Goal: Information Seeking & Learning: Learn about a topic

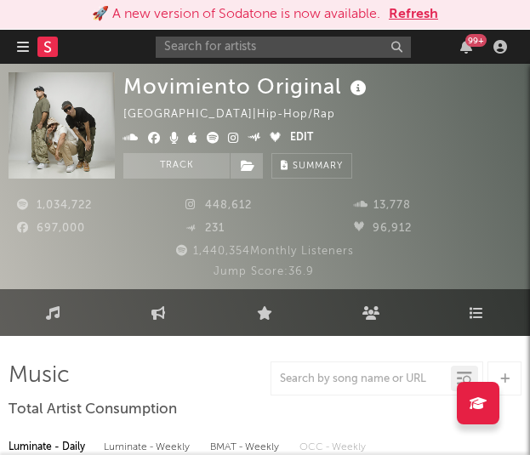
select select "6m"
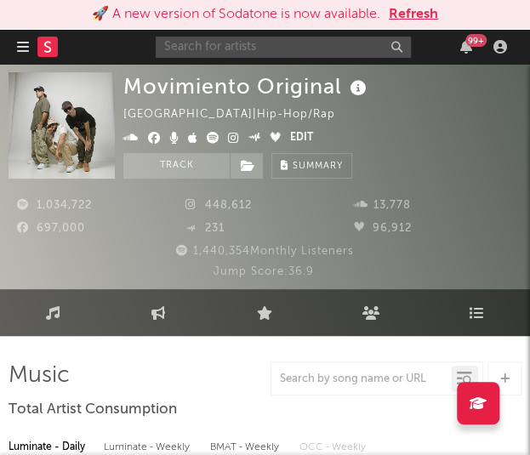
click at [264, 43] on input "text" at bounding box center [283, 47] width 255 height 21
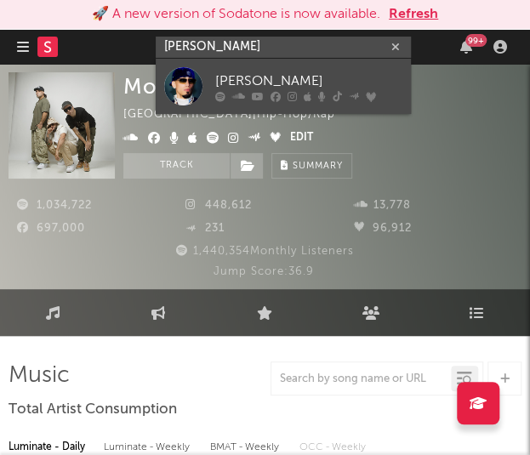
type input "omar courtz"
click at [171, 84] on div at bounding box center [183, 86] width 38 height 38
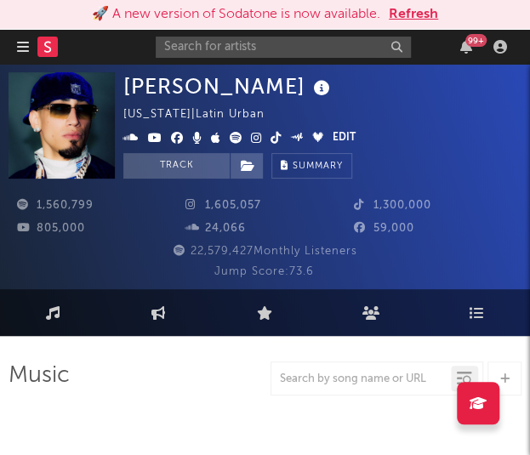
select select "6m"
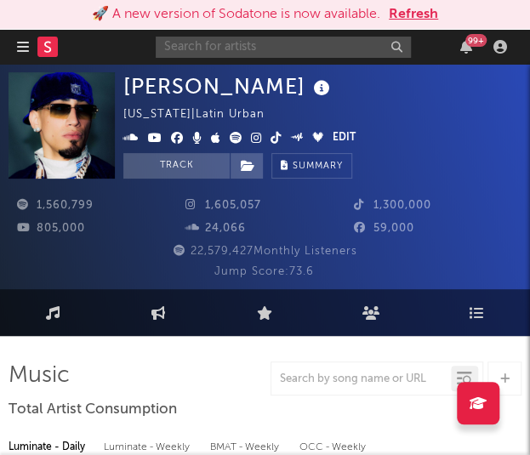
click at [228, 50] on input "text" at bounding box center [283, 47] width 255 height 21
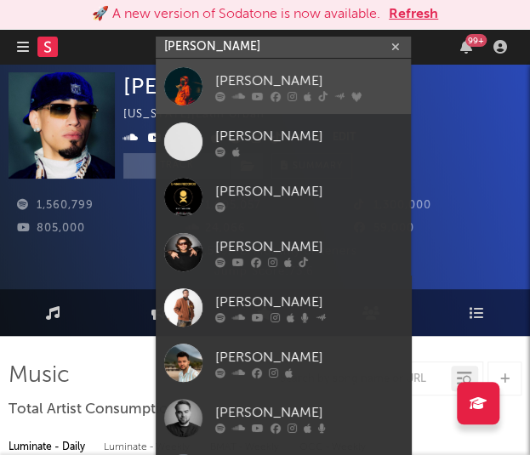
type input "kris r"
click at [200, 67] on div at bounding box center [183, 86] width 38 height 38
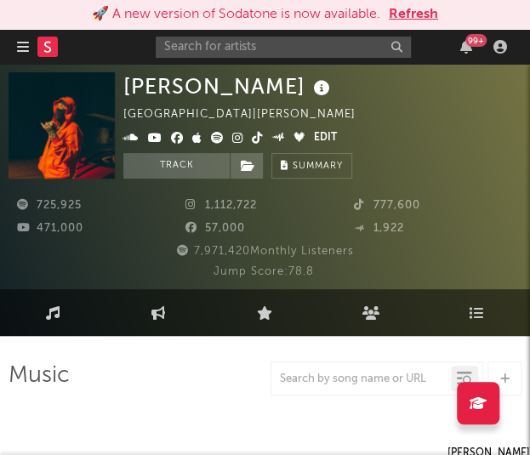
select select "6m"
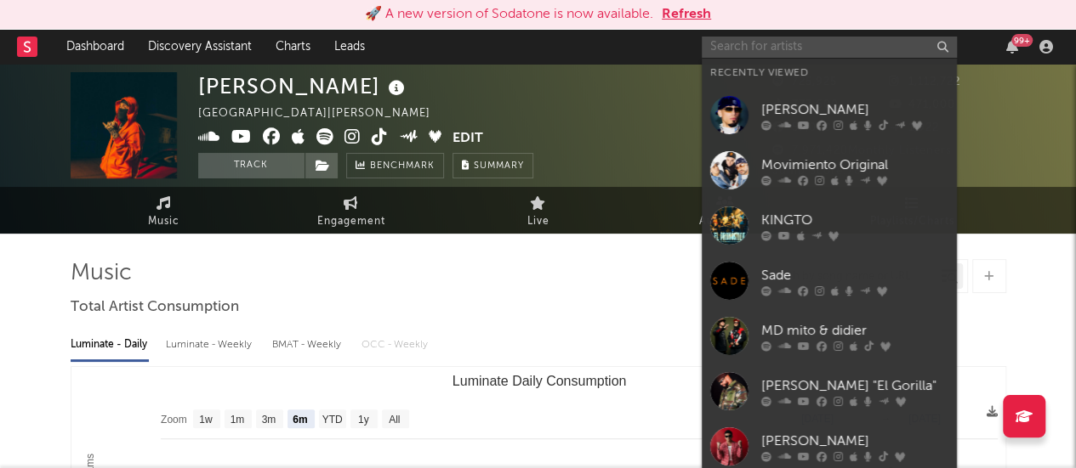
click at [529, 48] on input "text" at bounding box center [828, 47] width 255 height 21
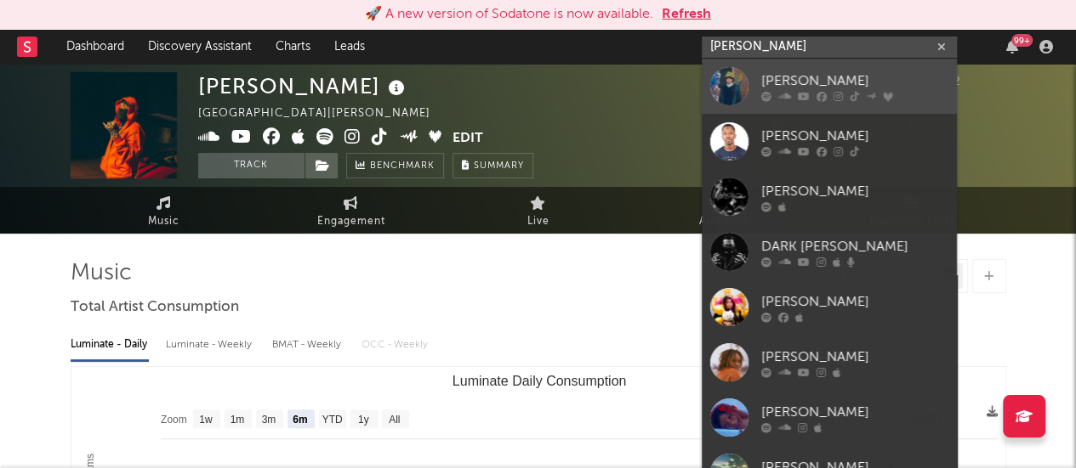
type input "chanell"
click at [529, 94] on div at bounding box center [729, 86] width 38 height 38
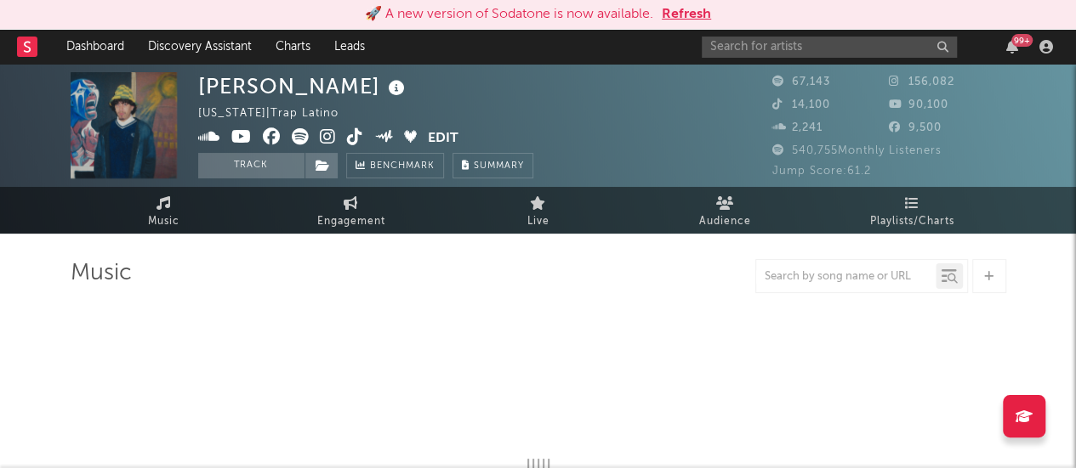
select select "6m"
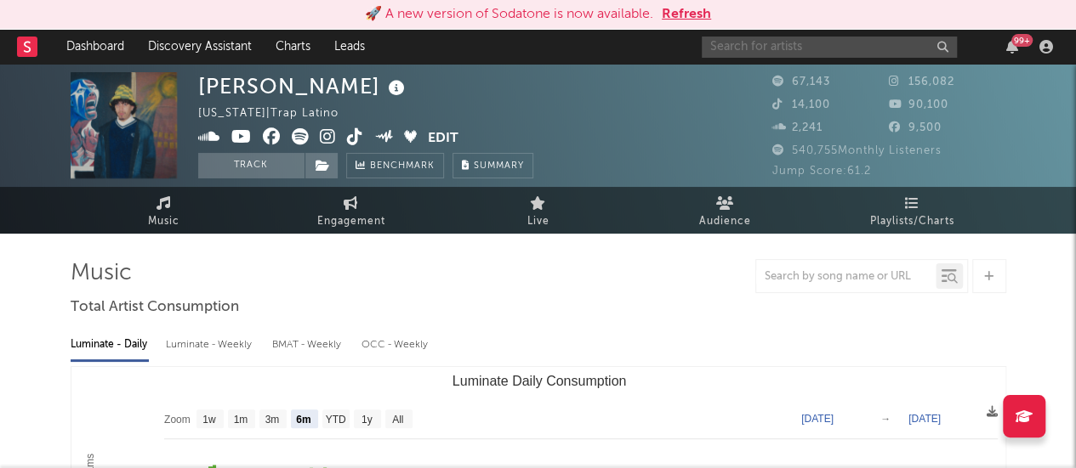
click at [529, 53] on input "text" at bounding box center [828, 47] width 255 height 21
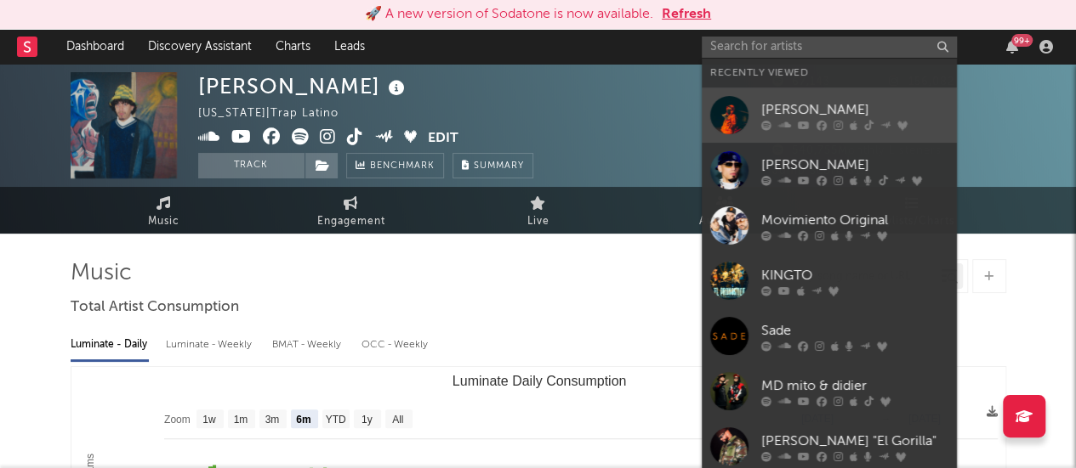
click at [529, 116] on div at bounding box center [729, 115] width 38 height 38
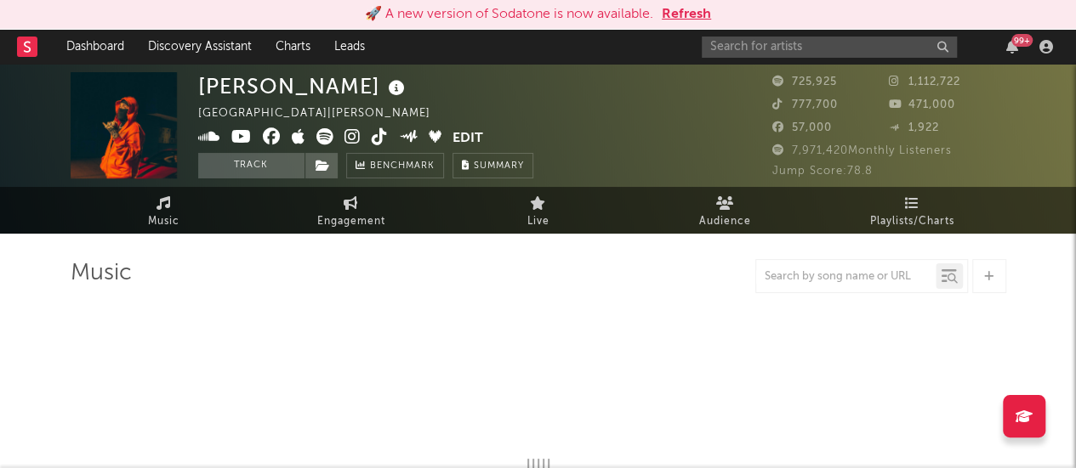
select select "6m"
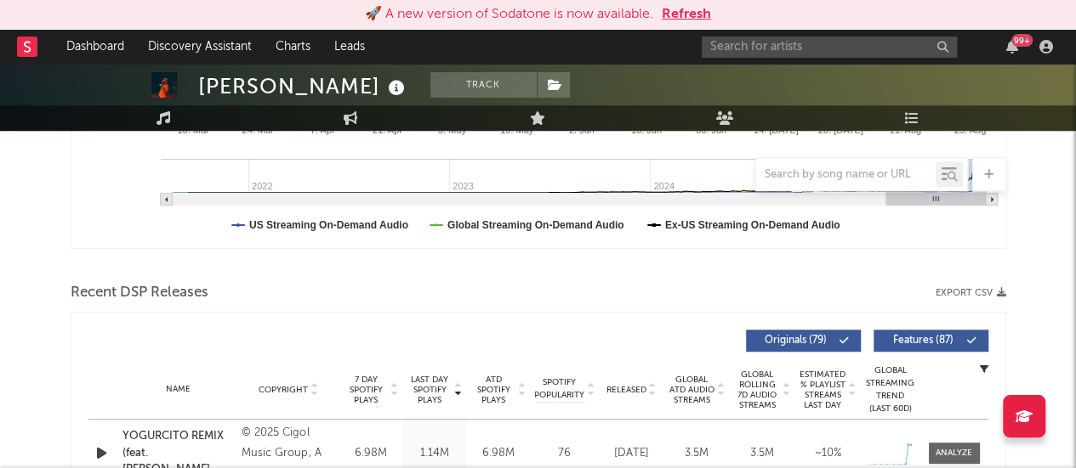
scroll to position [463, 0]
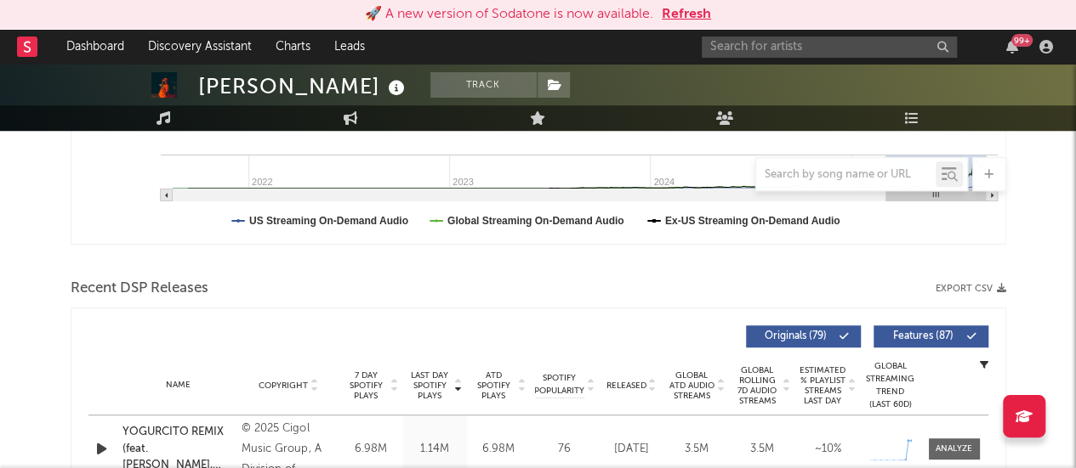
click at [529, 290] on button "Export CSV" at bounding box center [970, 289] width 71 height 10
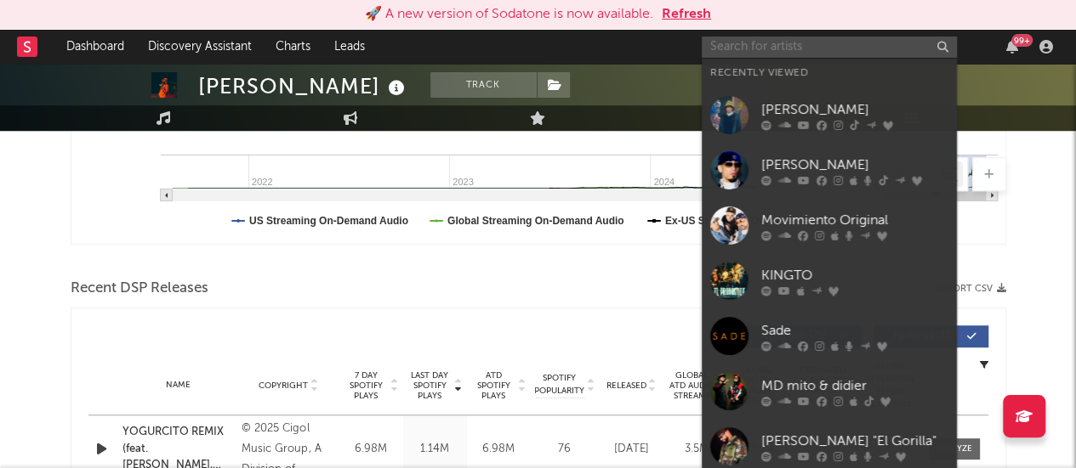
click at [529, 51] on input "text" at bounding box center [828, 47] width 255 height 21
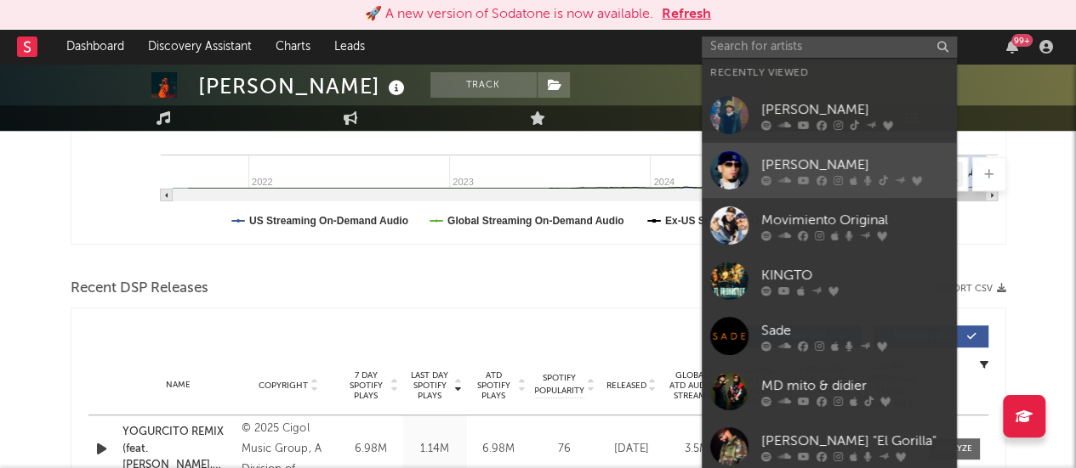
click at [529, 177] on div at bounding box center [729, 170] width 38 height 38
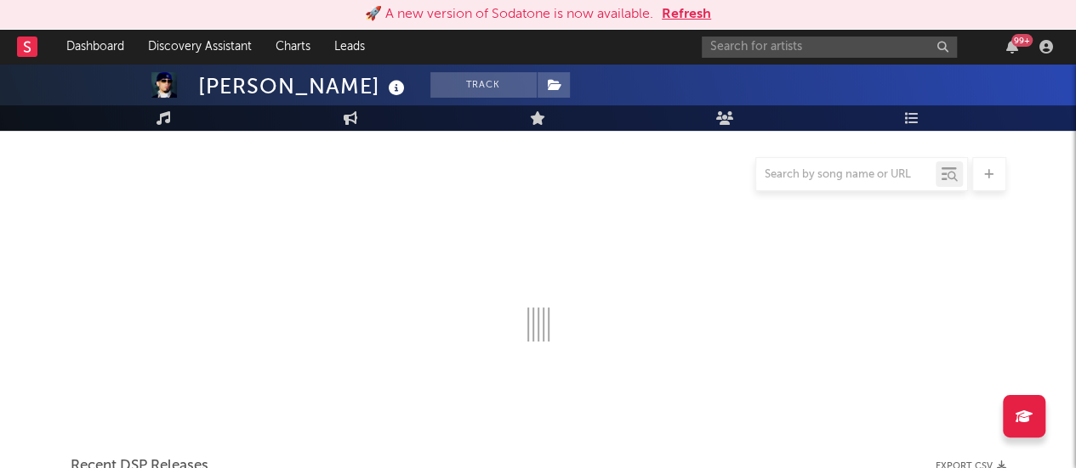
scroll to position [463, 0]
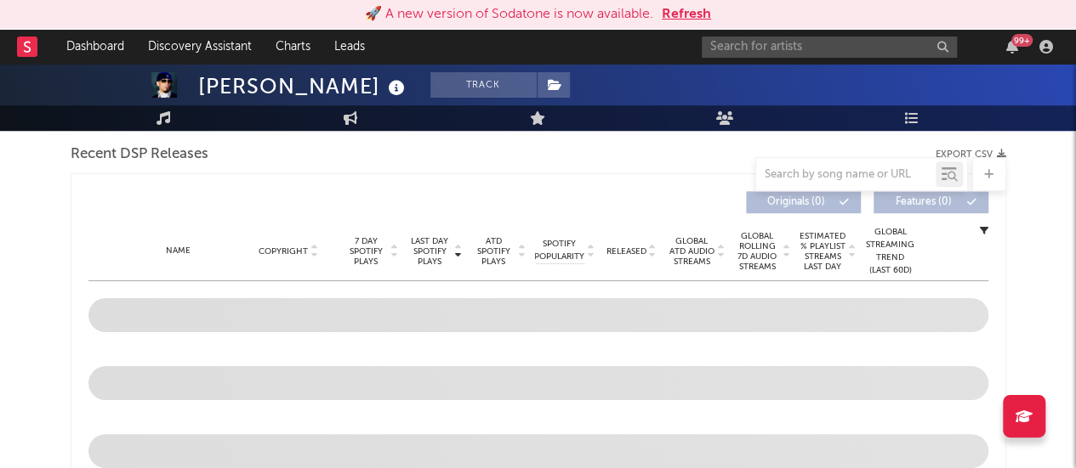
select select "6m"
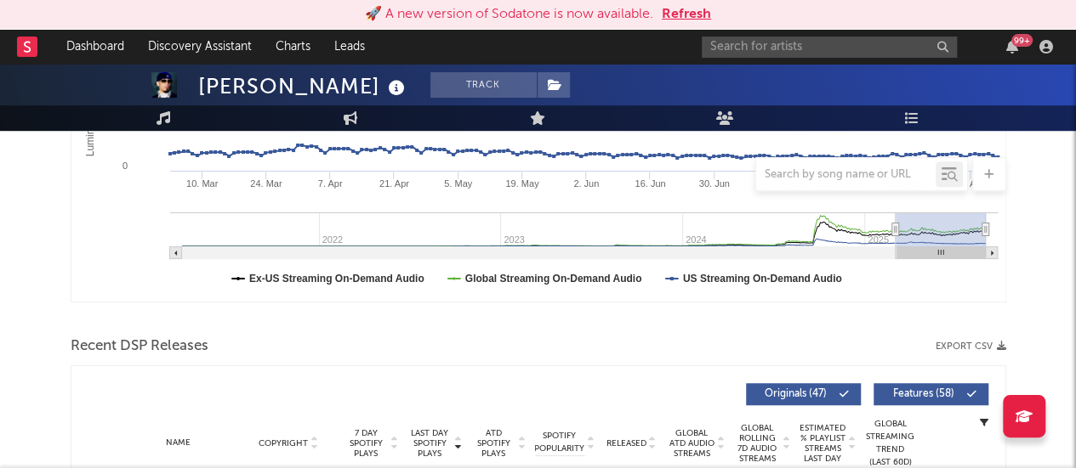
scroll to position [406, 0]
click at [529, 344] on button "Export CSV" at bounding box center [970, 346] width 71 height 10
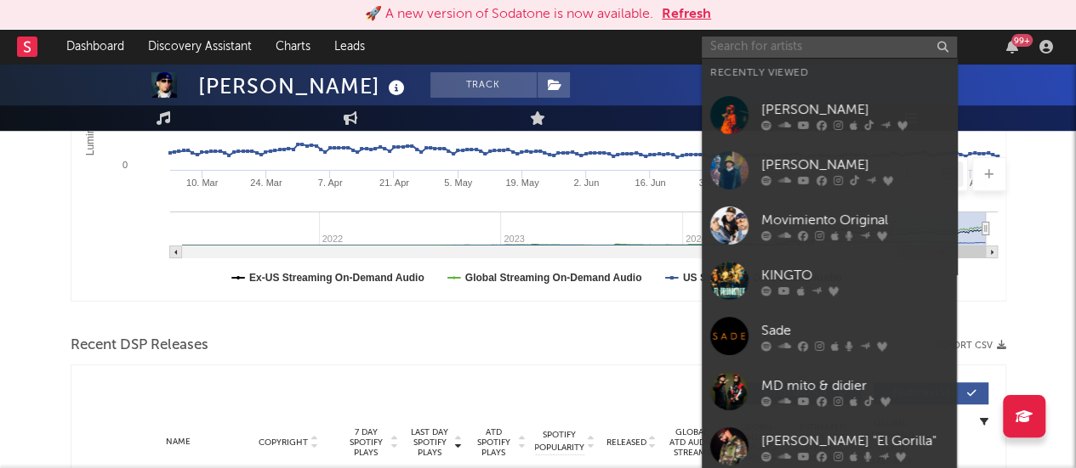
click at [529, 47] on input "text" at bounding box center [828, 47] width 255 height 21
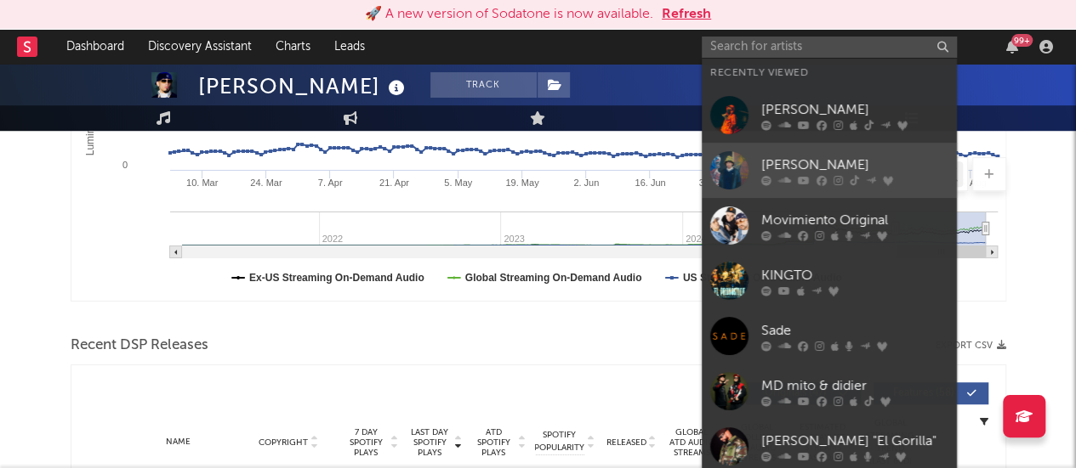
click at [529, 177] on div at bounding box center [729, 170] width 38 height 38
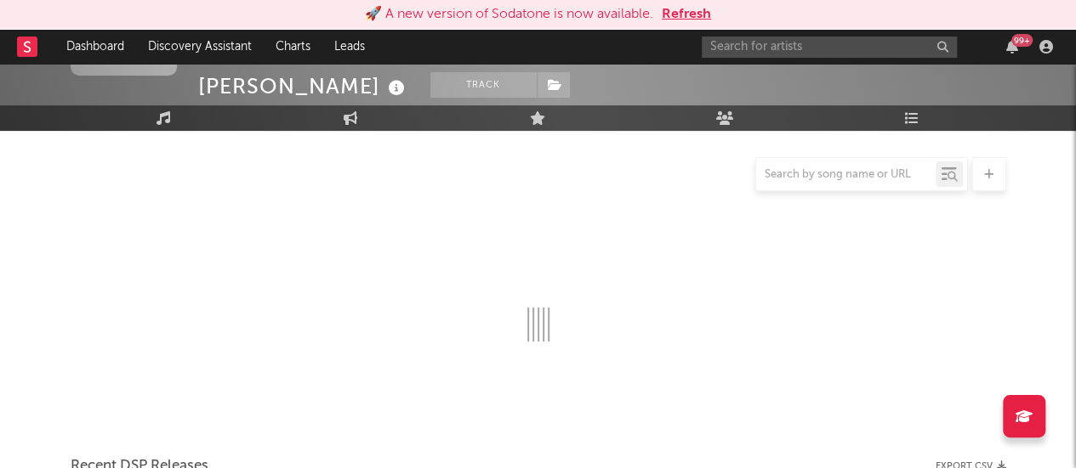
scroll to position [406, 0]
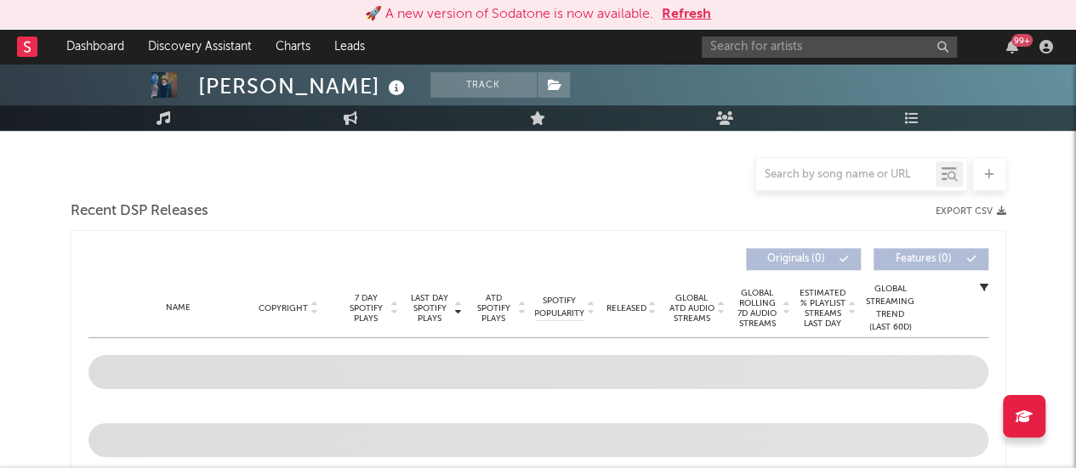
select select "6m"
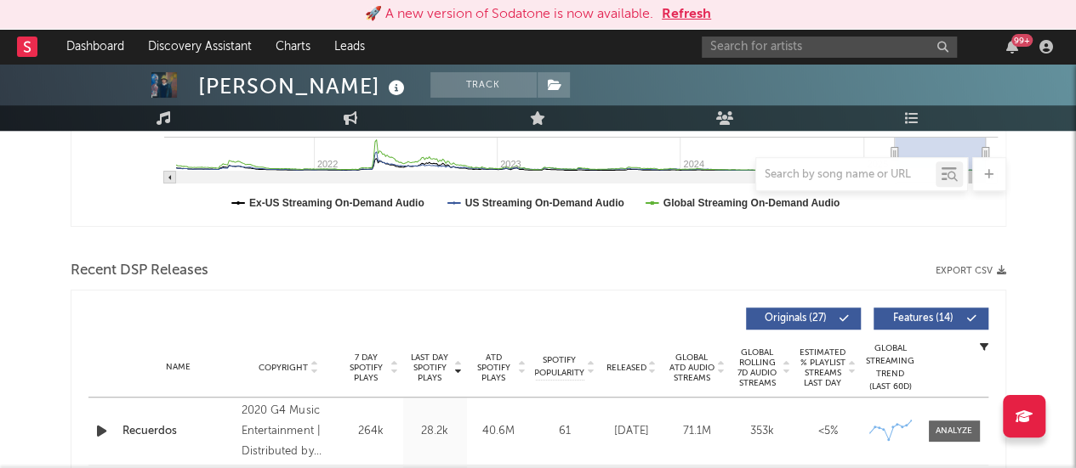
scroll to position [480, 0]
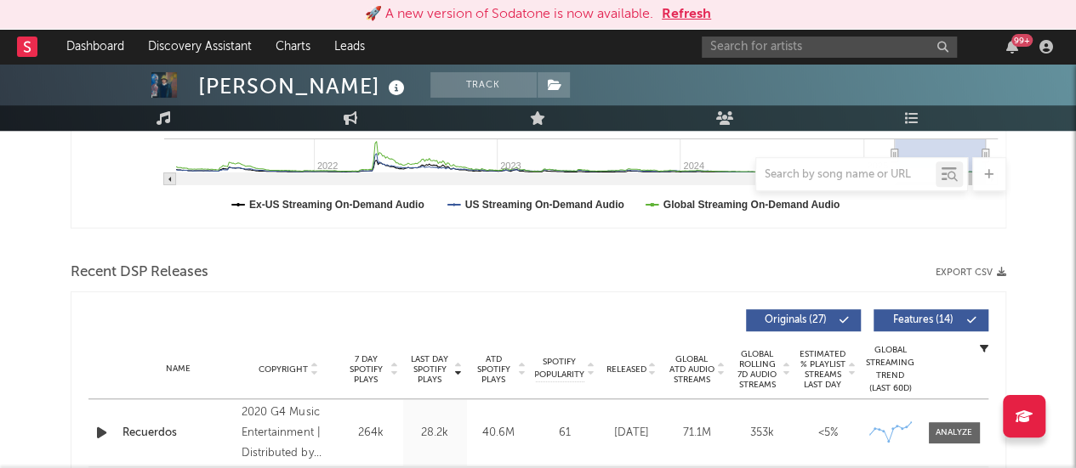
click at [529, 277] on div "Recent DSP Releases Export CSV" at bounding box center [538, 272] width 935 height 29
click at [529, 271] on icon "button" at bounding box center [1000, 272] width 9 height 9
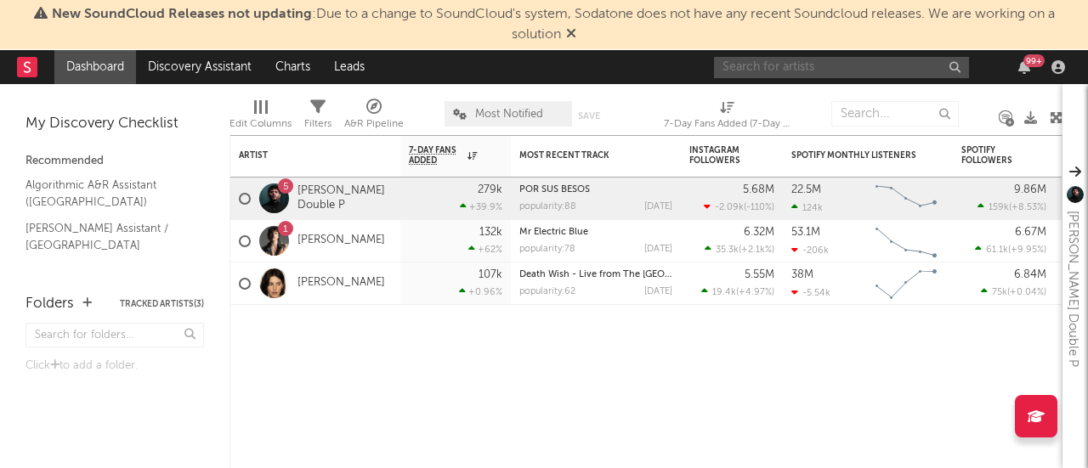
click at [799, 67] on input "text" at bounding box center [841, 67] width 255 height 21
type input "[PERSON_NAME]"
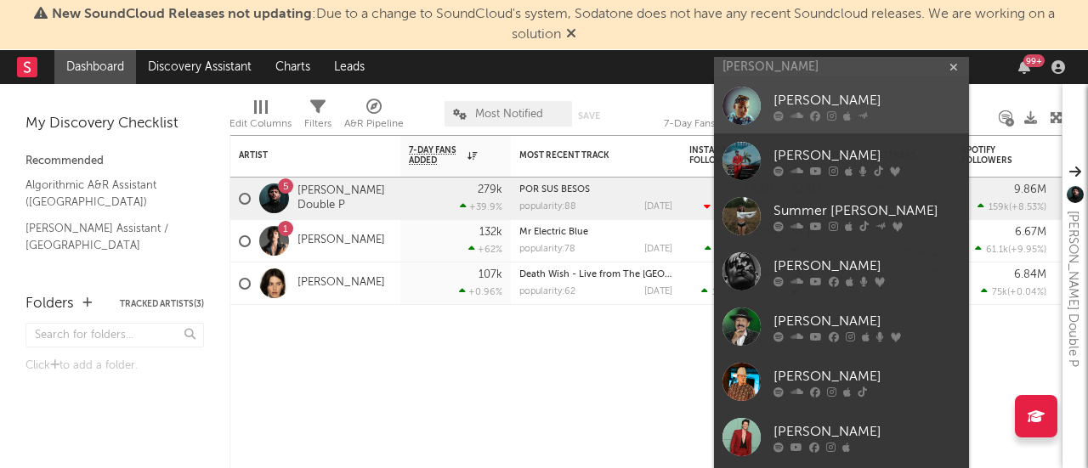
click at [741, 105] on div at bounding box center [742, 106] width 38 height 38
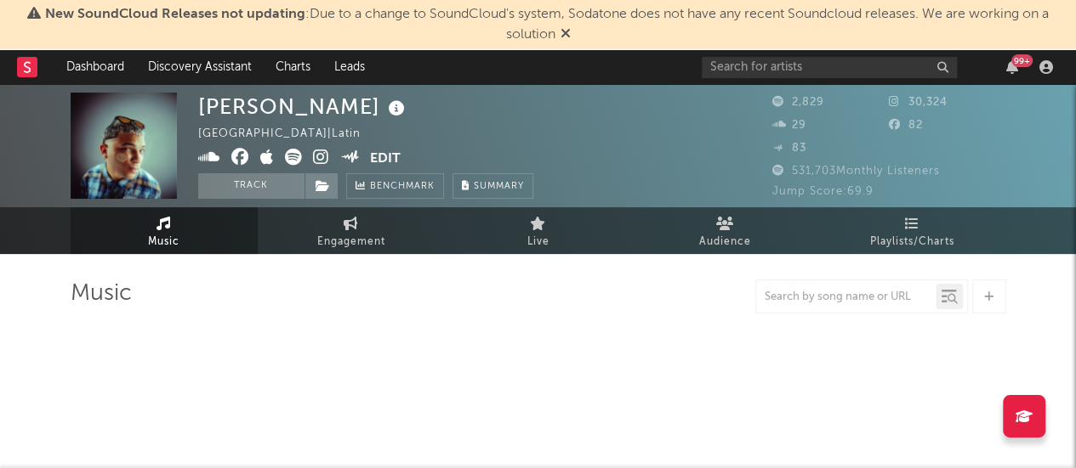
select select "6m"
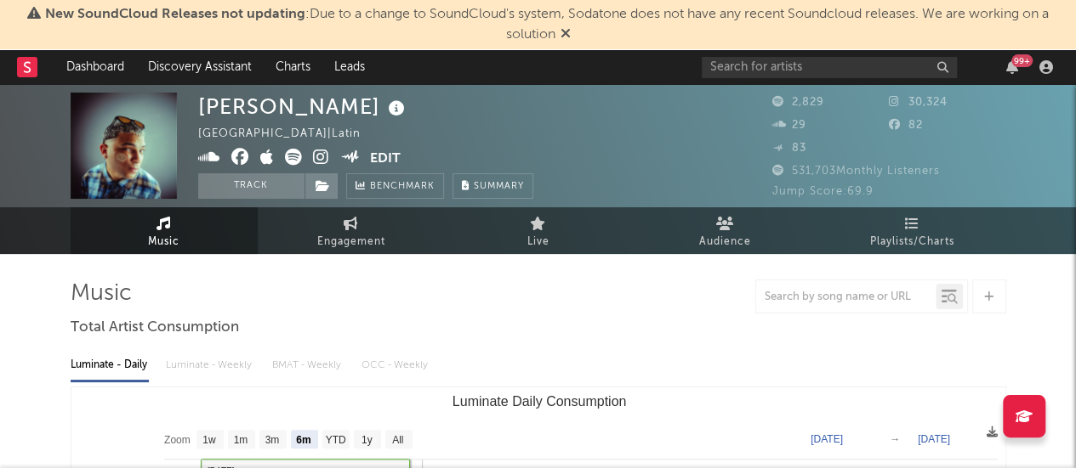
scroll to position [1, 0]
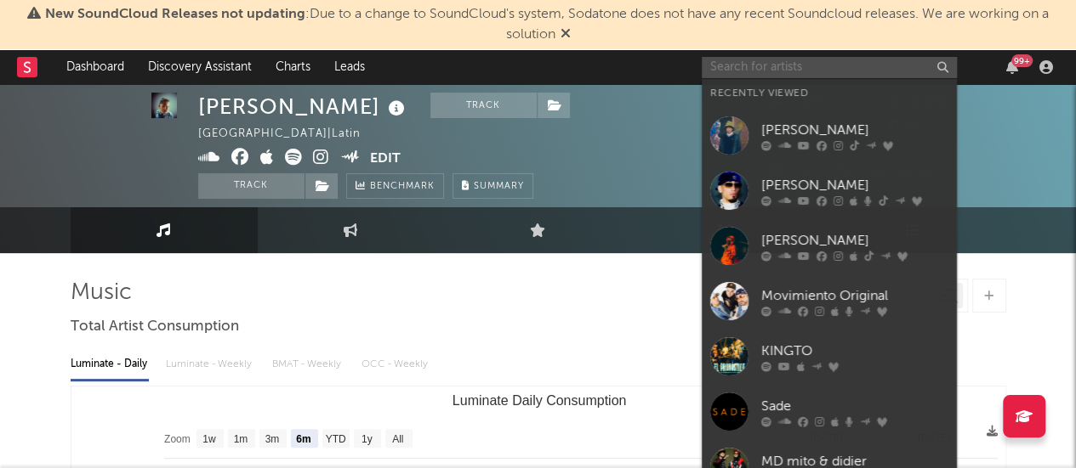
click at [842, 74] on input "text" at bounding box center [828, 67] width 255 height 21
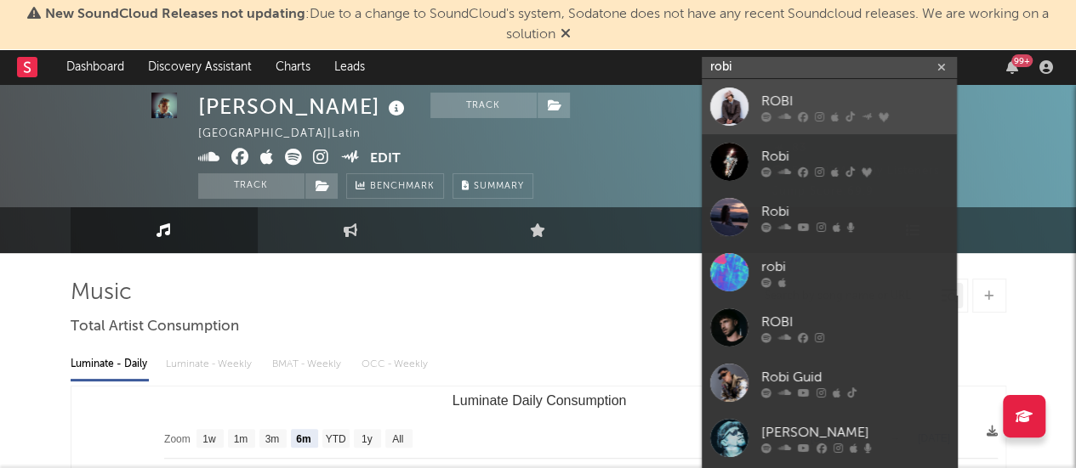
type input "robi"
click at [723, 103] on div at bounding box center [729, 107] width 38 height 38
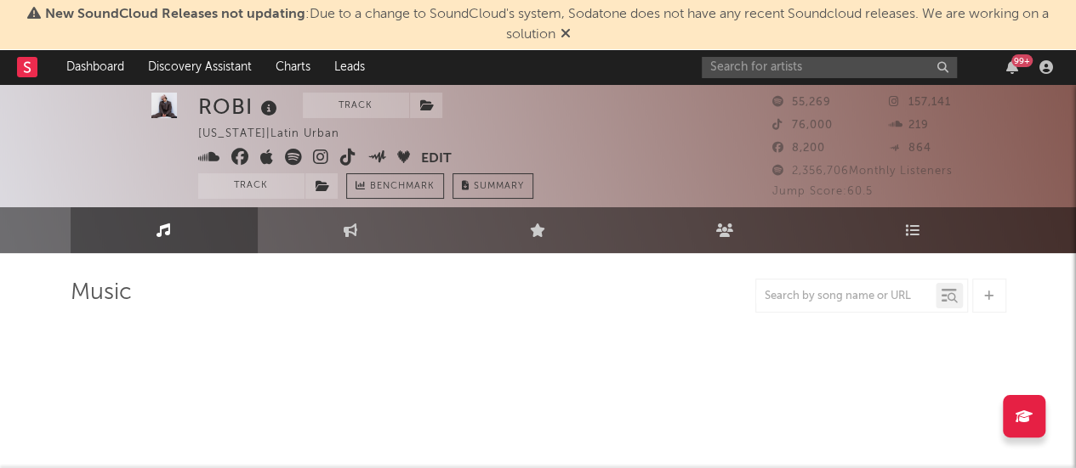
select select "6m"
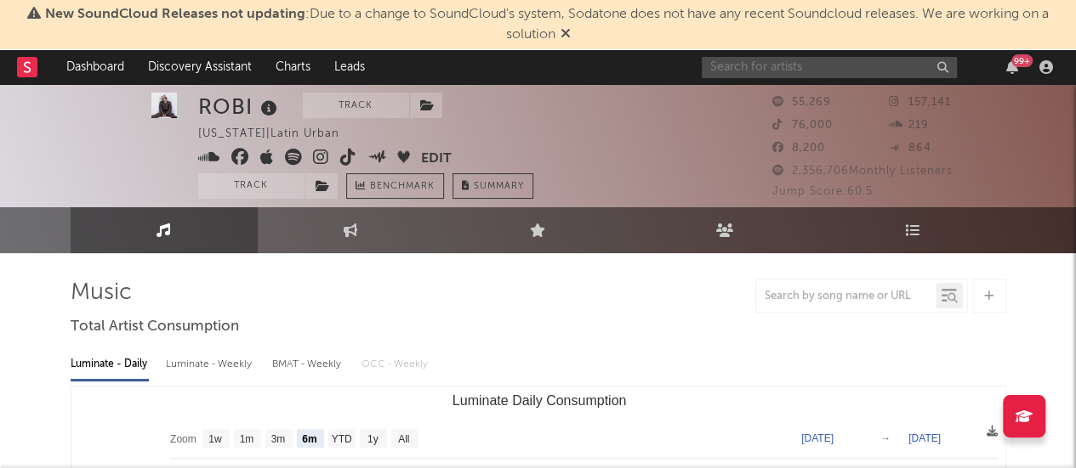
click at [778, 64] on input "text" at bounding box center [828, 67] width 255 height 21
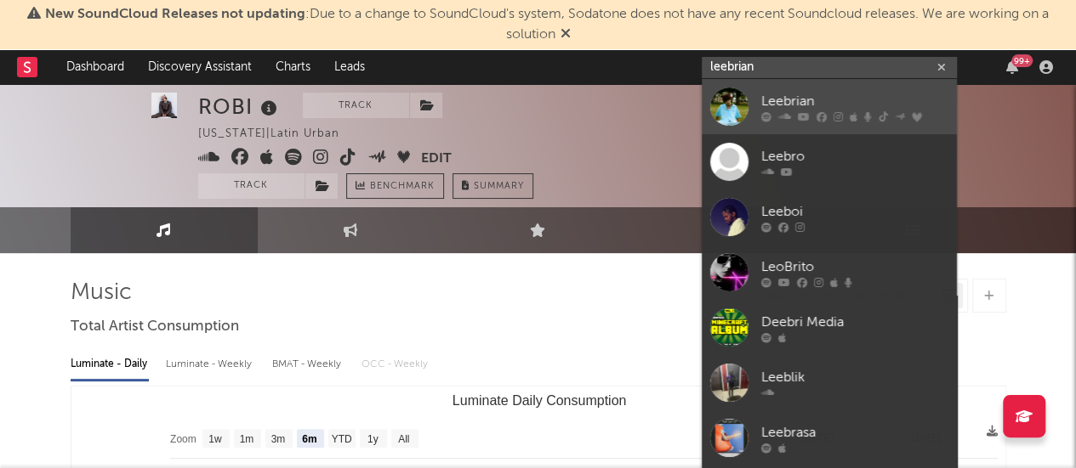
type input "leebrian"
click at [733, 109] on div at bounding box center [729, 107] width 38 height 38
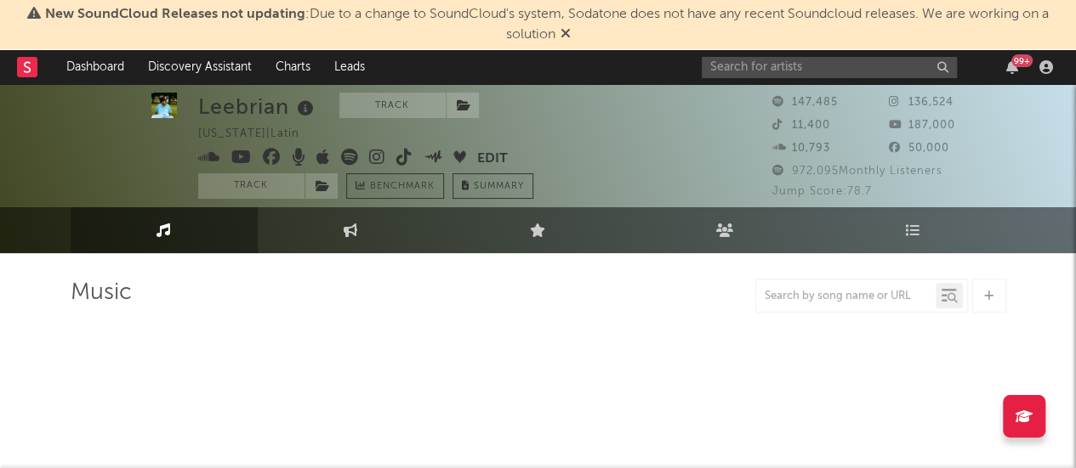
select select "6m"
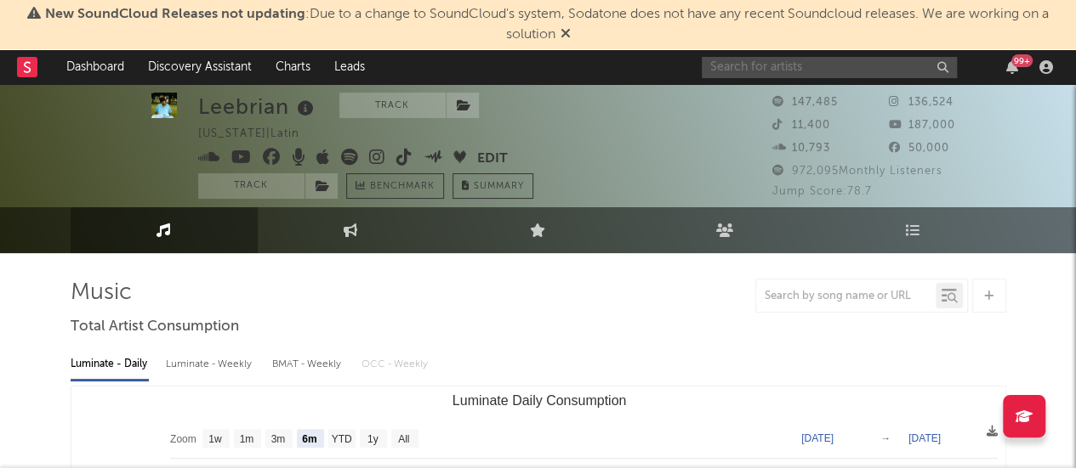
click at [889, 57] on input "text" at bounding box center [828, 67] width 255 height 21
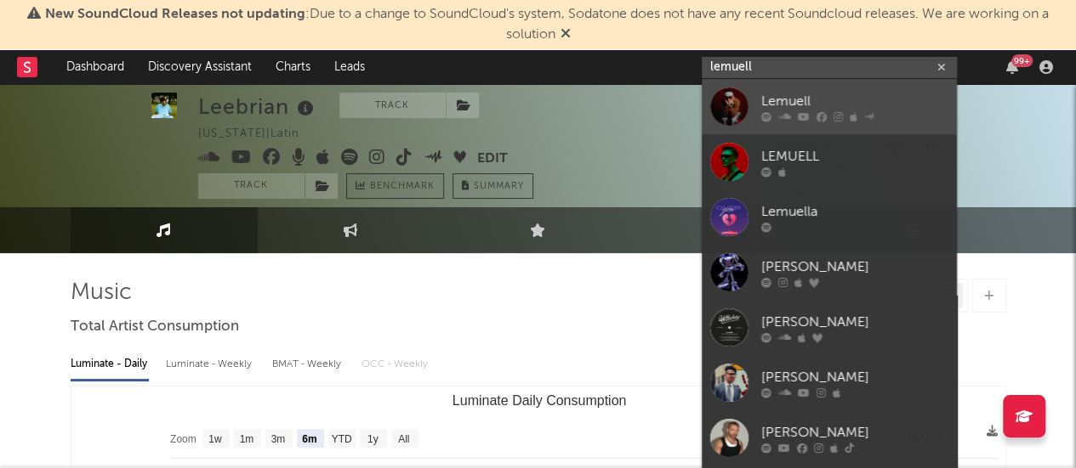
type input "lemuell"
click at [724, 116] on div at bounding box center [729, 107] width 38 height 38
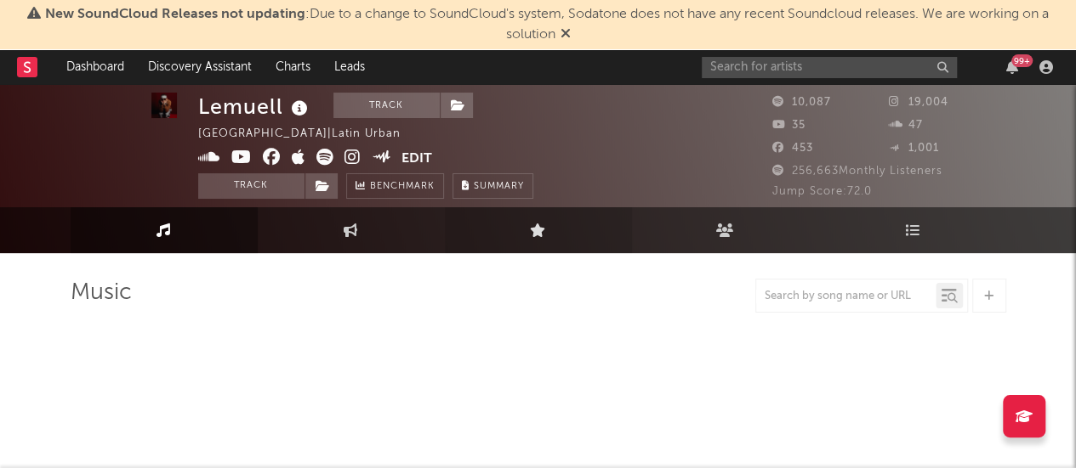
select select "6m"
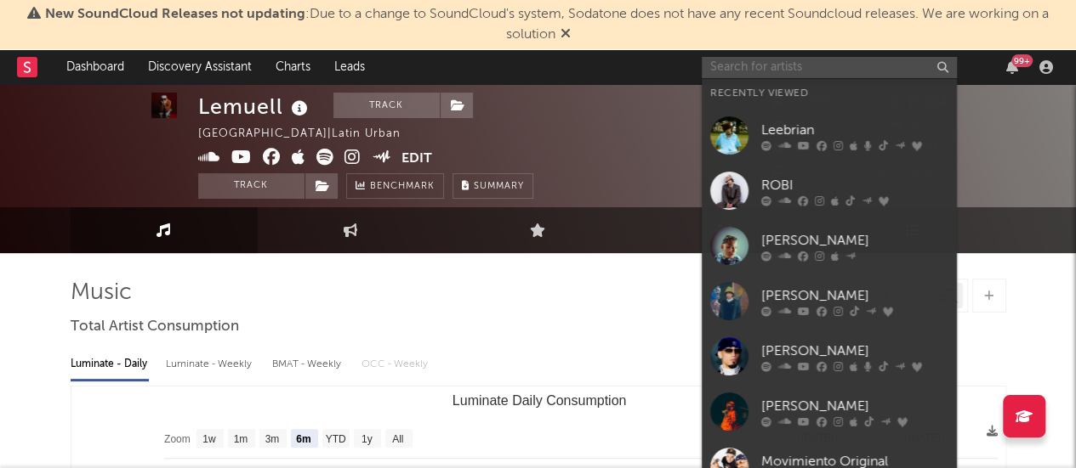
click at [877, 64] on input "text" at bounding box center [828, 67] width 255 height 21
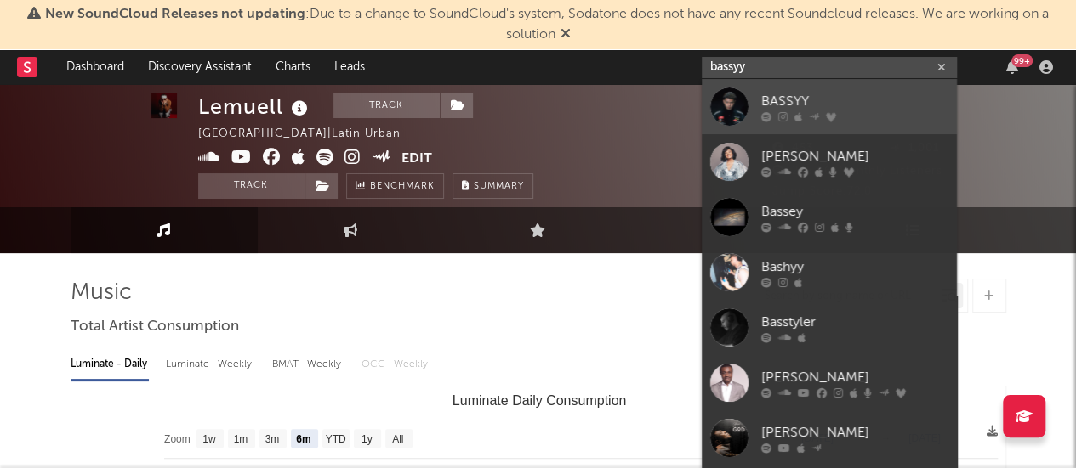
type input "bassyy"
click at [769, 96] on div "BASSYY" at bounding box center [854, 101] width 187 height 20
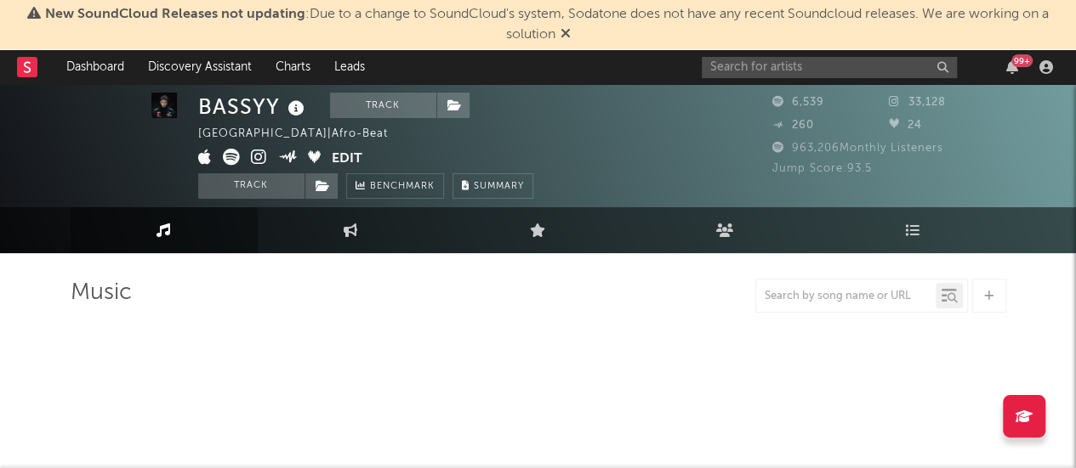
select select "6m"
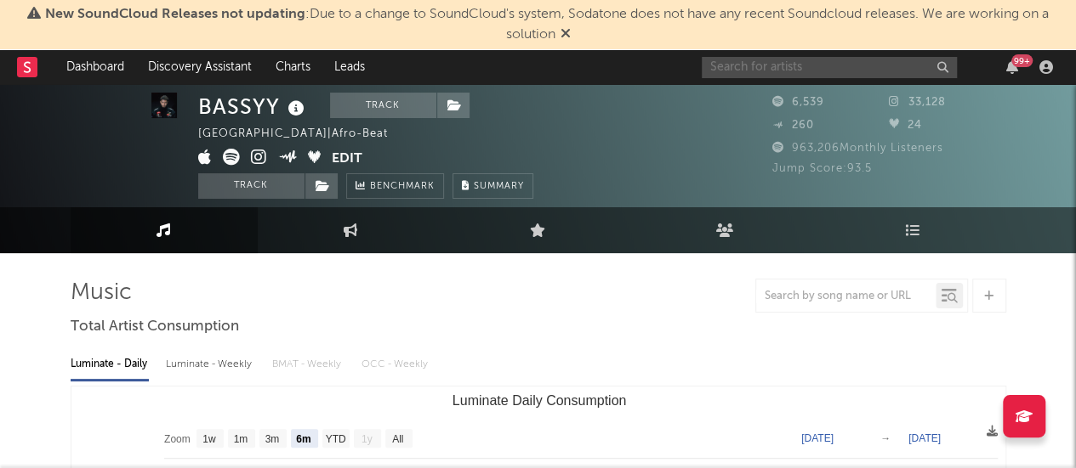
click at [758, 71] on input "text" at bounding box center [828, 67] width 255 height 21
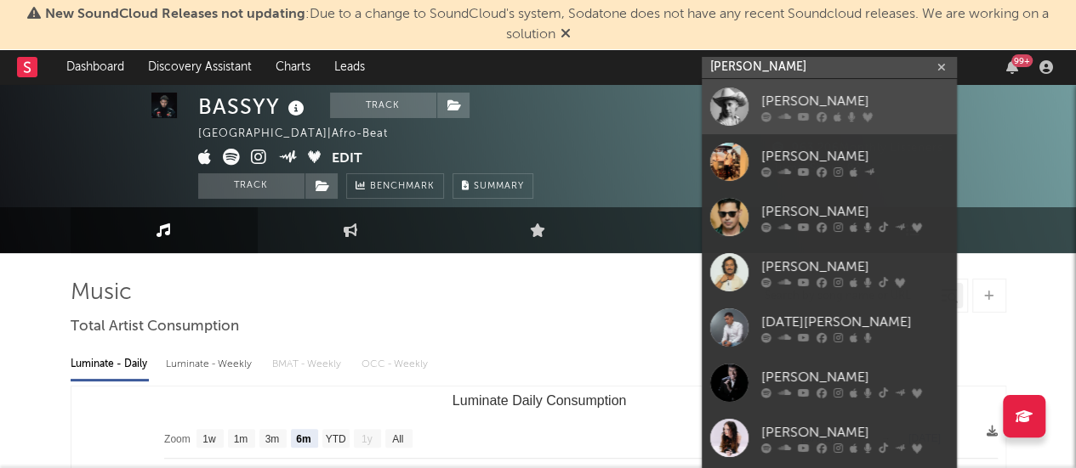
type input "[PERSON_NAME]"
click at [735, 96] on div at bounding box center [729, 107] width 38 height 38
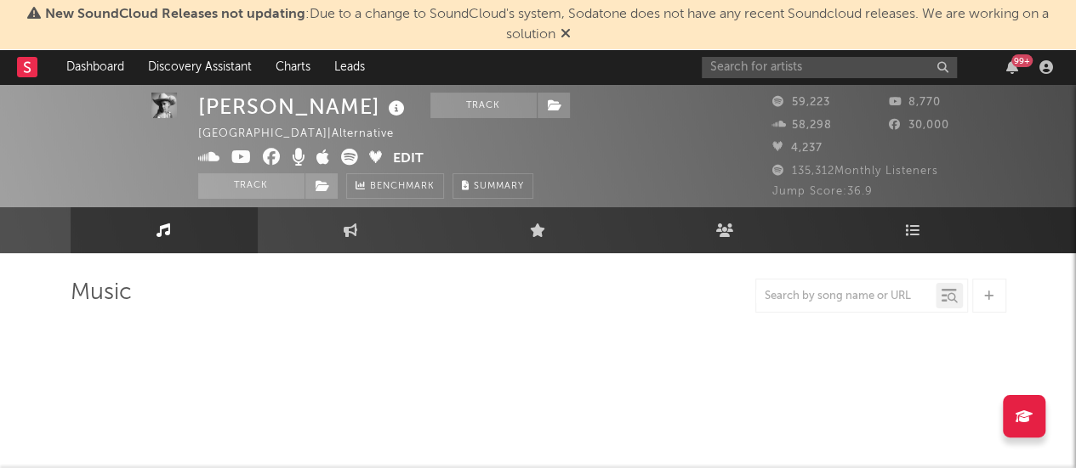
select select "6m"
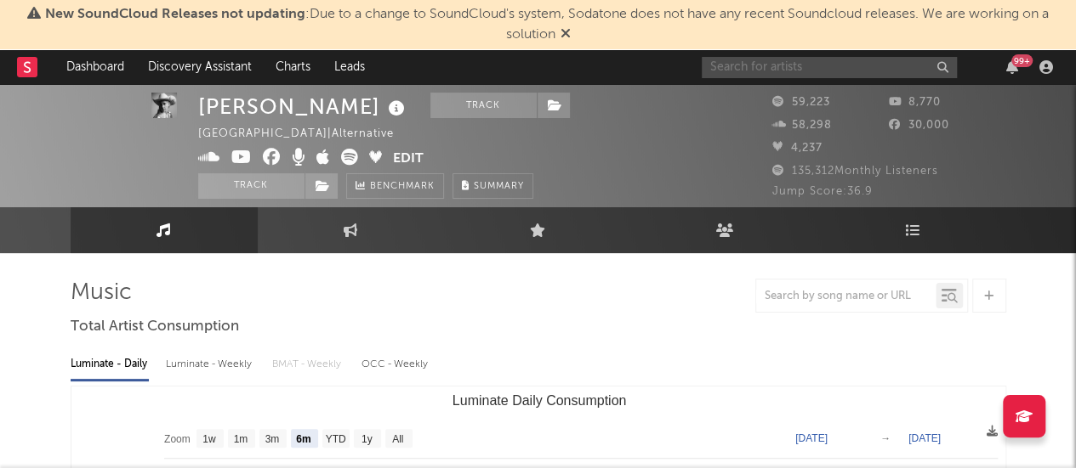
click at [793, 73] on input "text" at bounding box center [828, 67] width 255 height 21
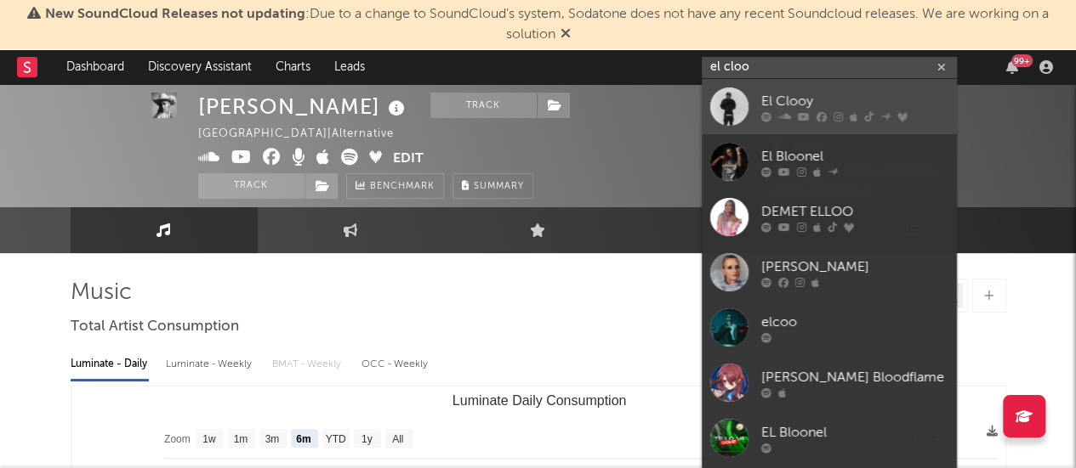
type input "el cloo"
click at [731, 106] on div at bounding box center [729, 107] width 38 height 38
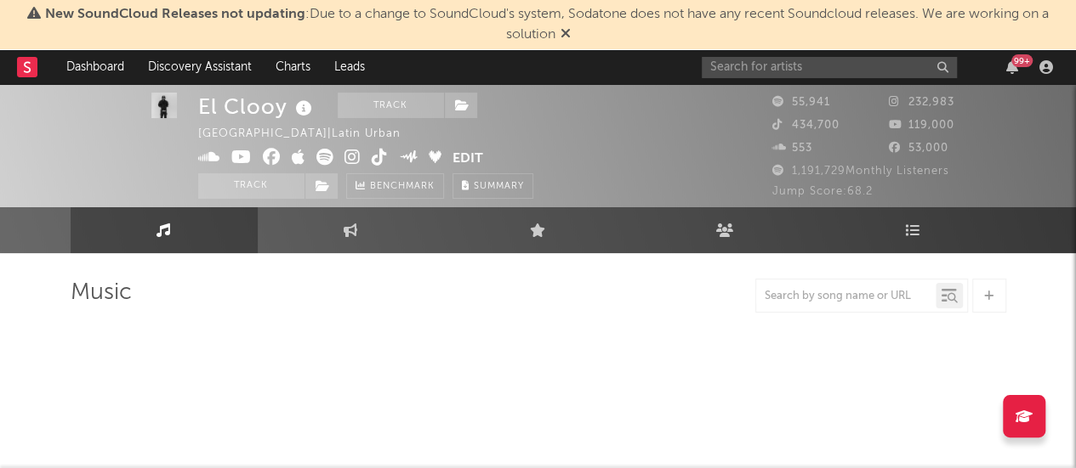
select select "6m"
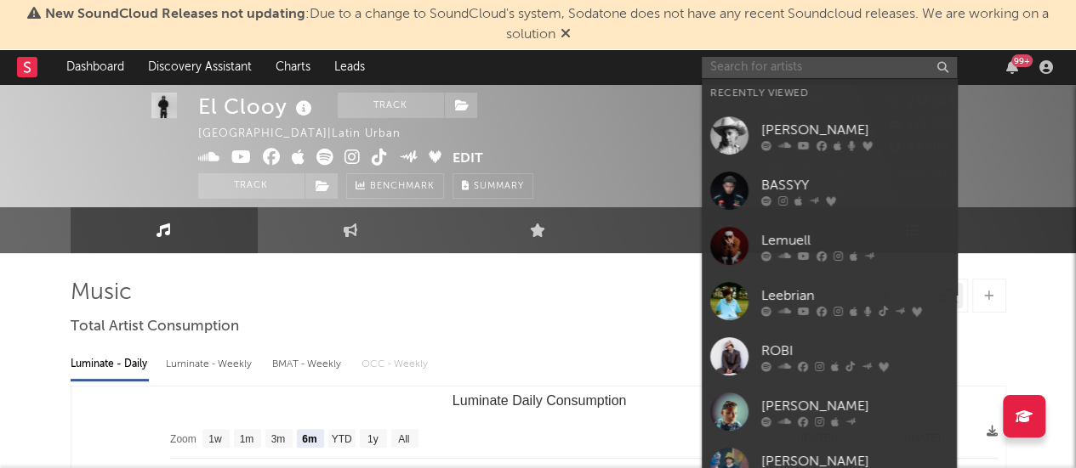
click at [748, 64] on input "text" at bounding box center [828, 67] width 255 height 21
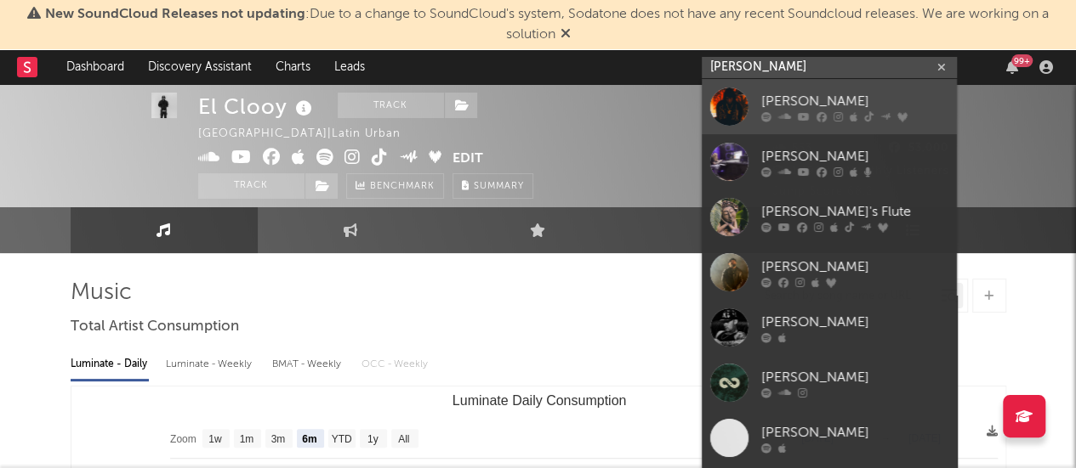
type input "[PERSON_NAME]"
click at [728, 105] on div at bounding box center [729, 107] width 38 height 38
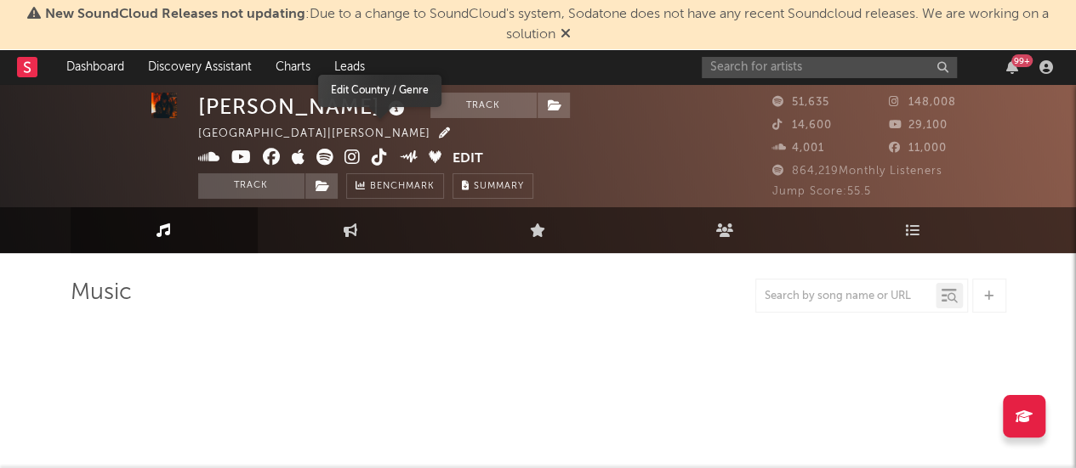
select select "6m"
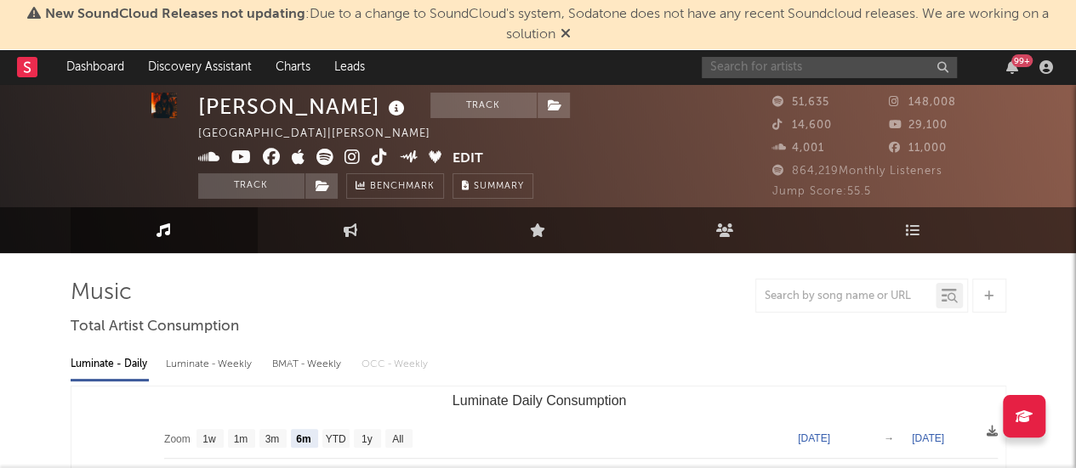
click at [758, 69] on input "text" at bounding box center [828, 67] width 255 height 21
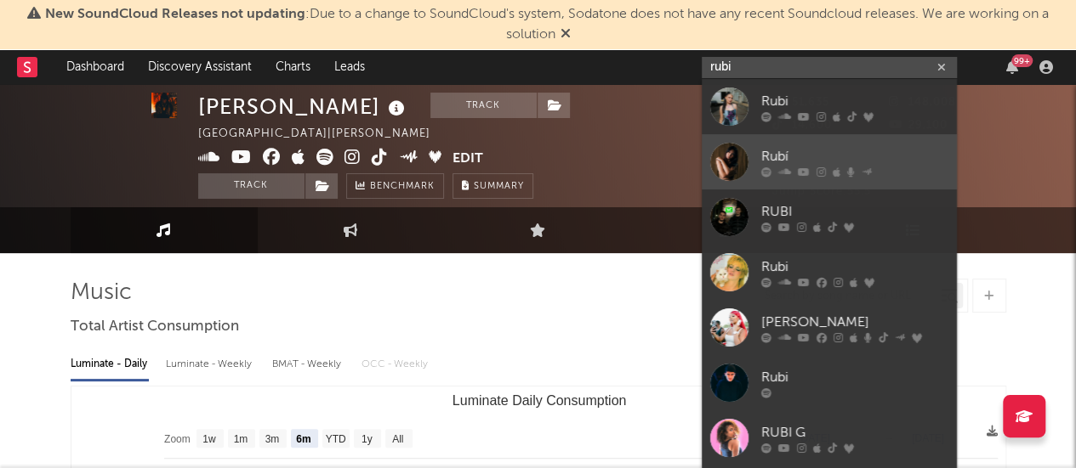
type input "rubi"
click at [724, 171] on div at bounding box center [729, 162] width 38 height 38
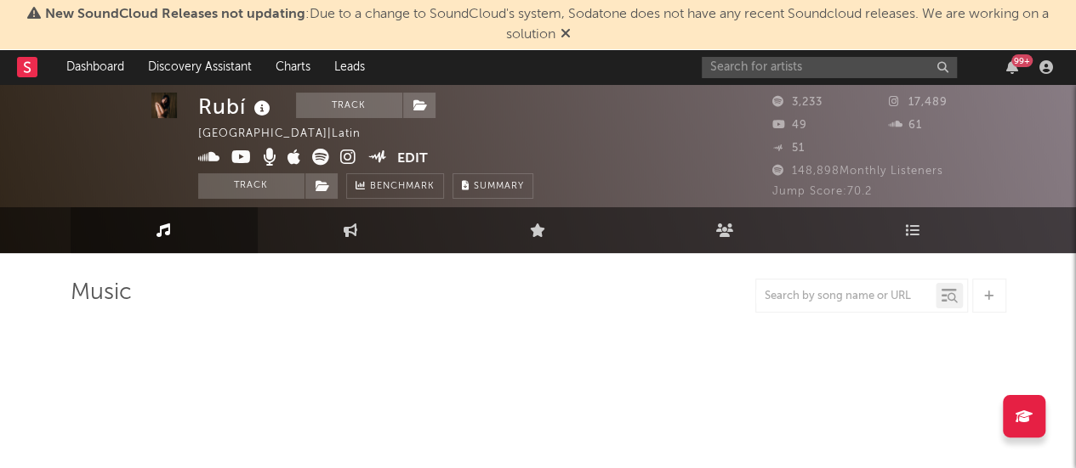
select select "6m"
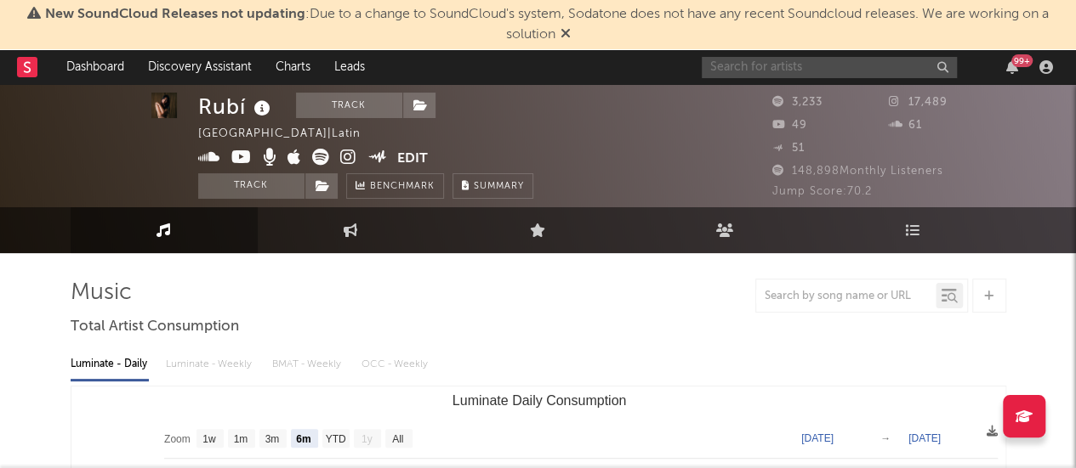
click at [741, 65] on input "text" at bounding box center [828, 67] width 255 height 21
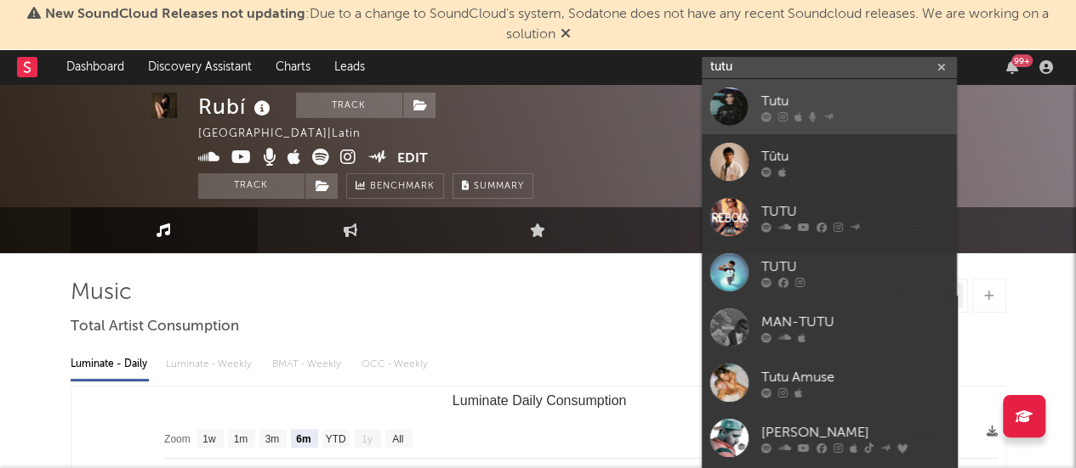
type input "tutu"
click at [729, 116] on div at bounding box center [729, 107] width 38 height 38
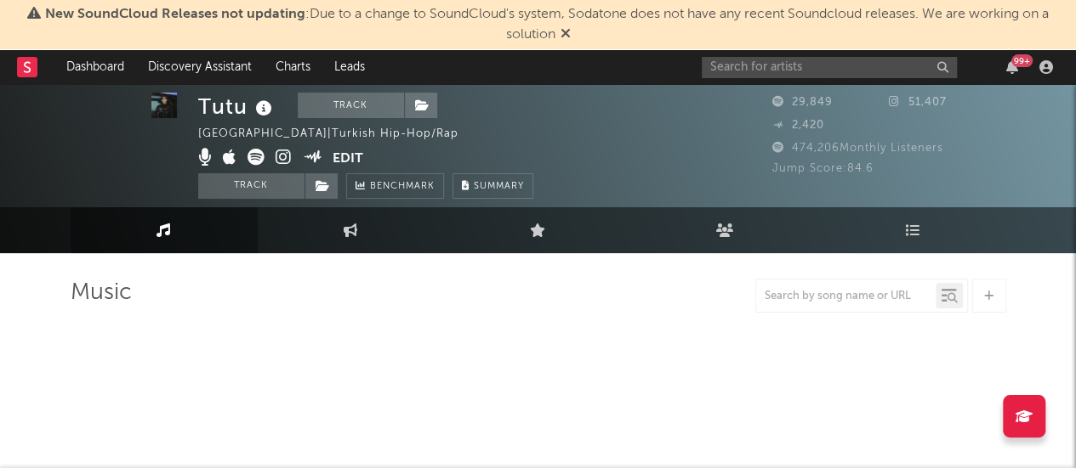
select select "6m"
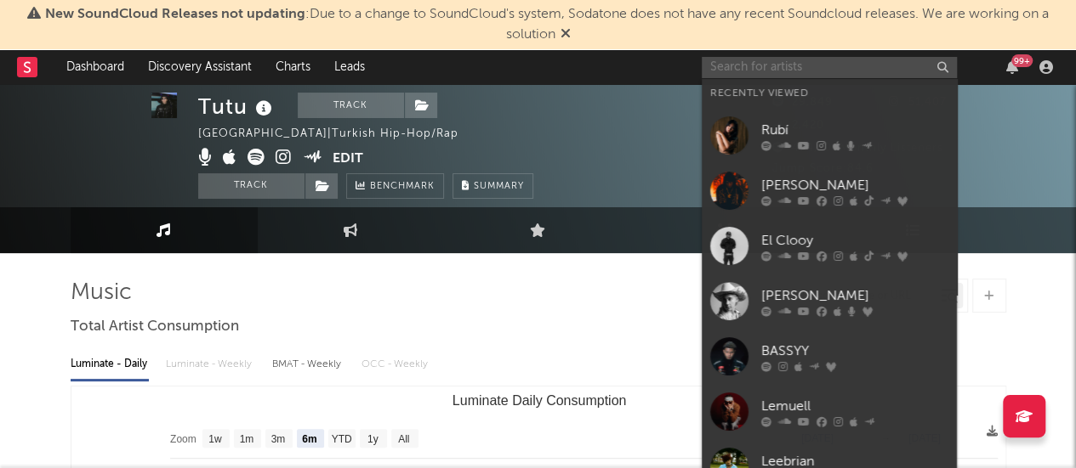
click at [734, 62] on input "text" at bounding box center [828, 67] width 255 height 21
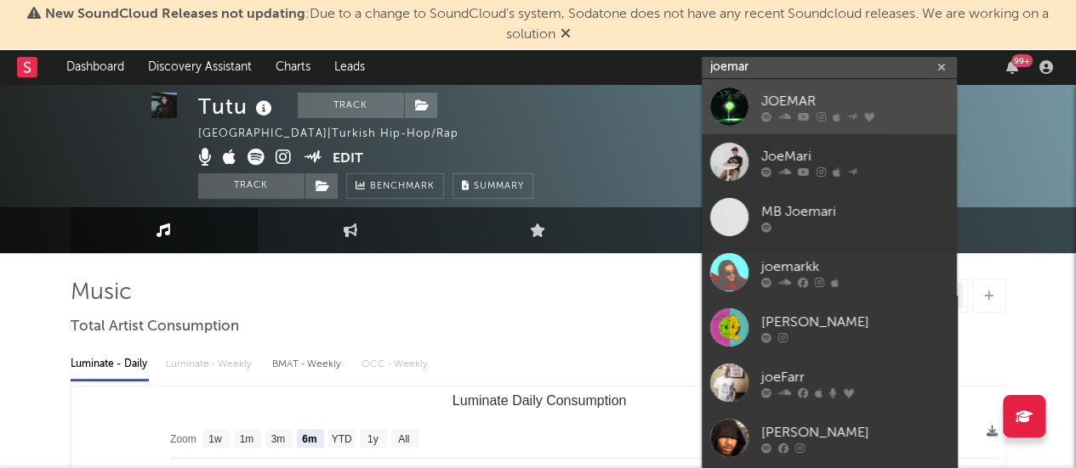
type input "joemar"
click at [726, 101] on div at bounding box center [729, 107] width 38 height 38
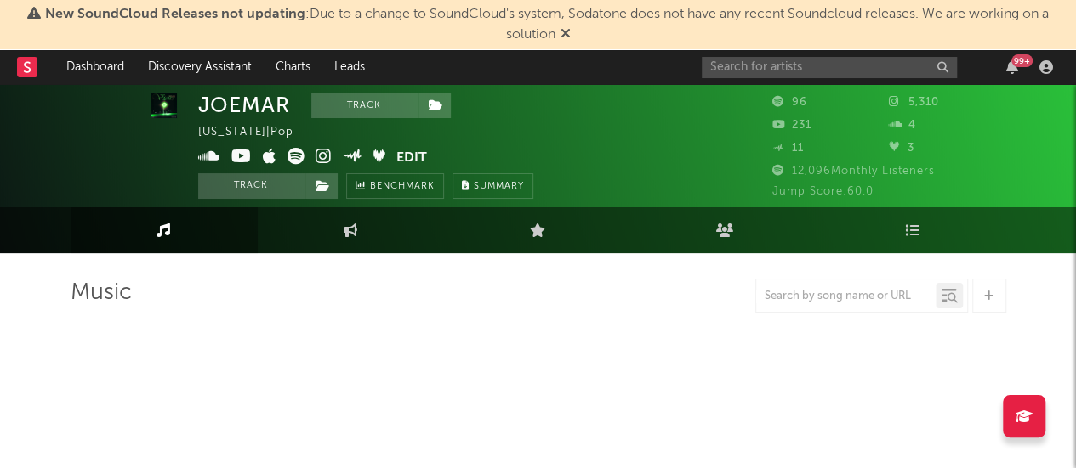
select select "6m"
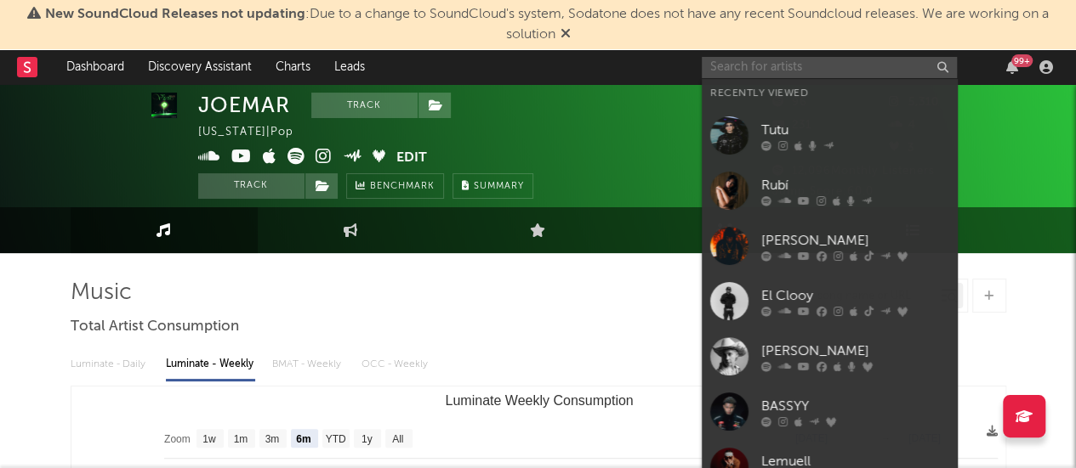
click at [752, 67] on input "text" at bounding box center [828, 67] width 255 height 21
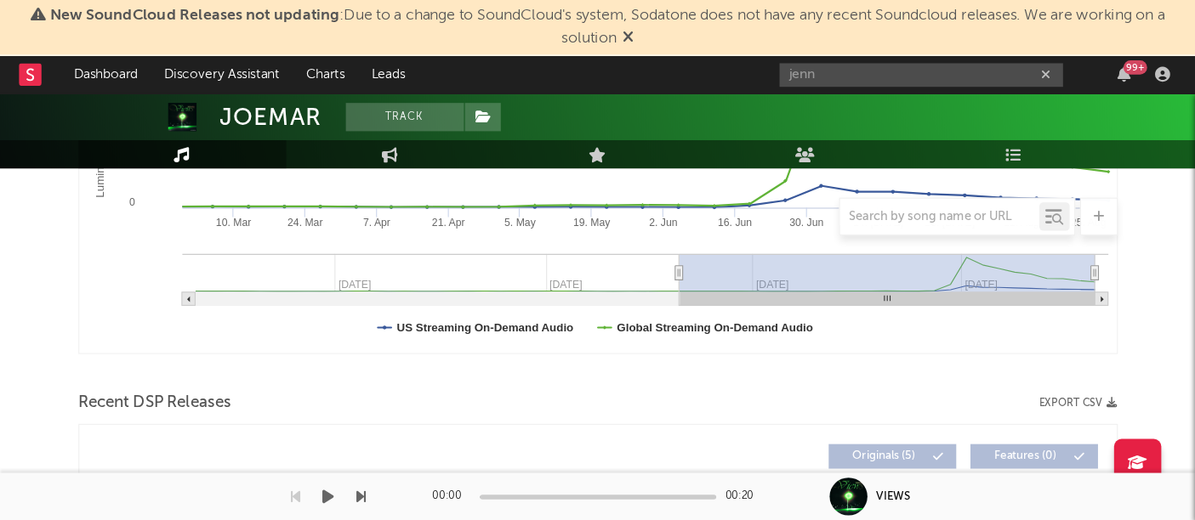
scroll to position [410, 0]
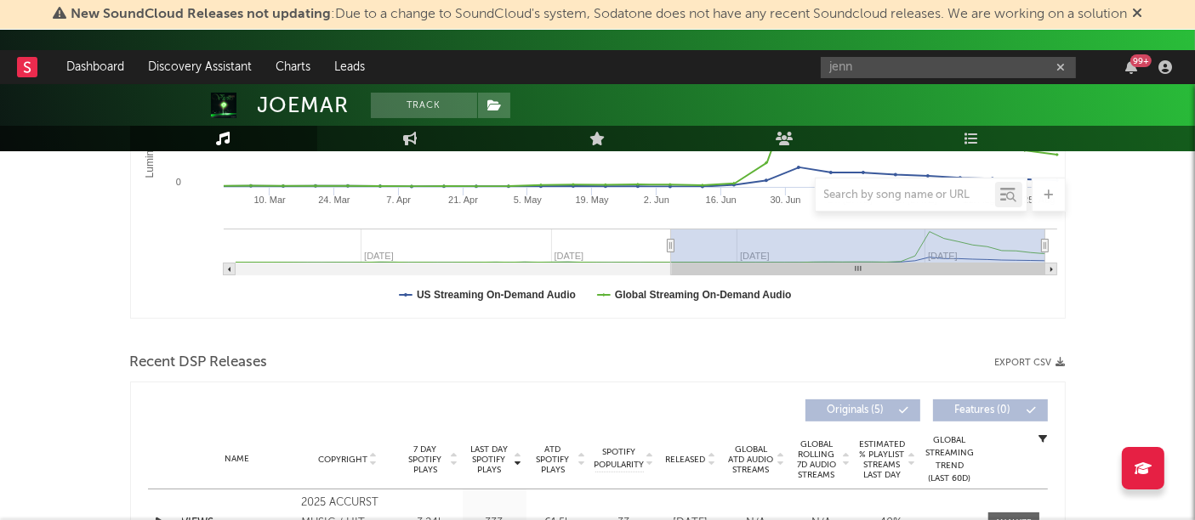
click at [884, 66] on input "jenn" at bounding box center [947, 67] width 255 height 21
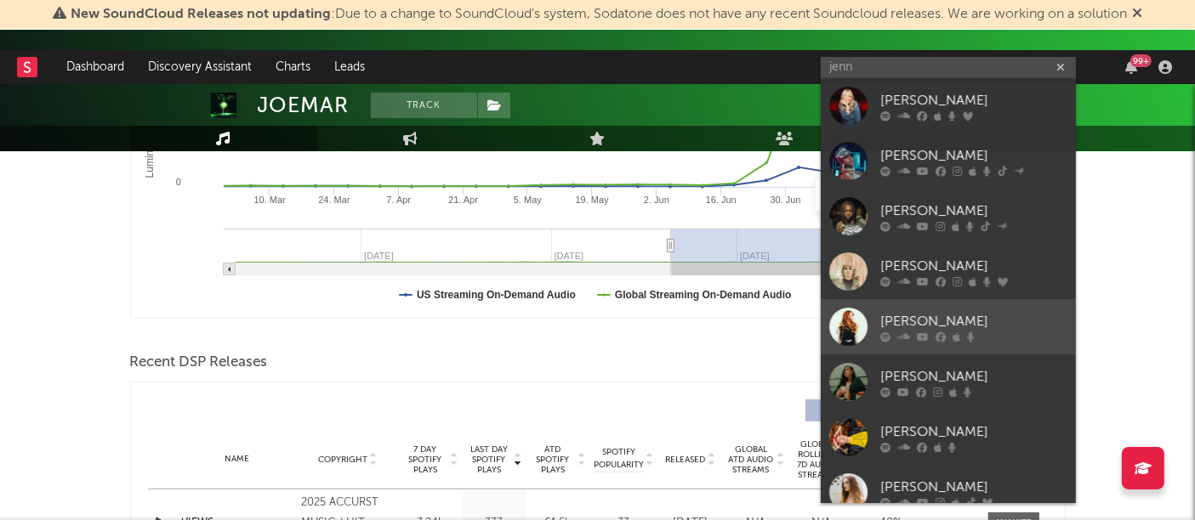
scroll to position [127, 0]
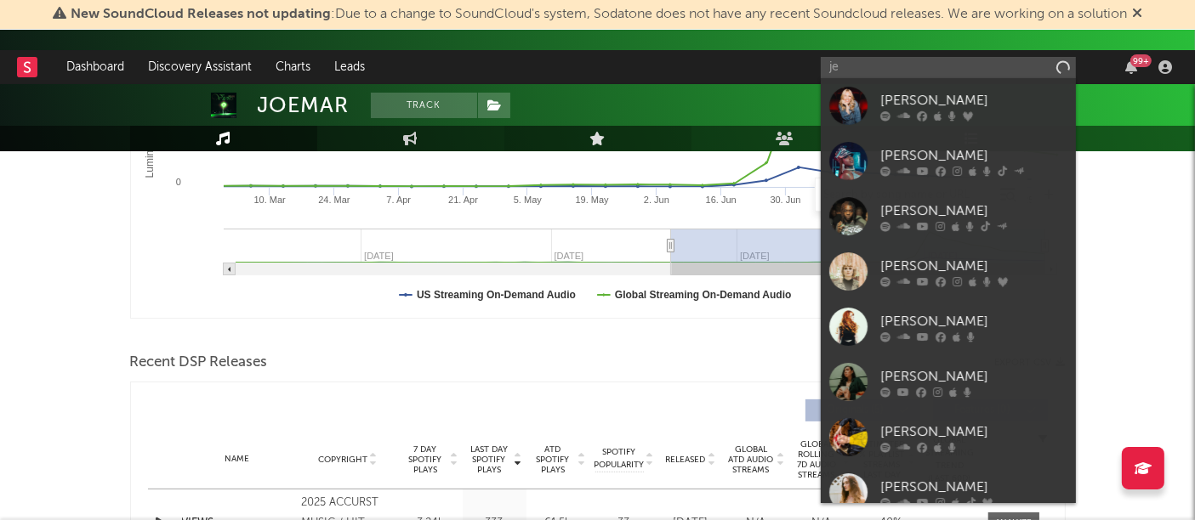
type input "j"
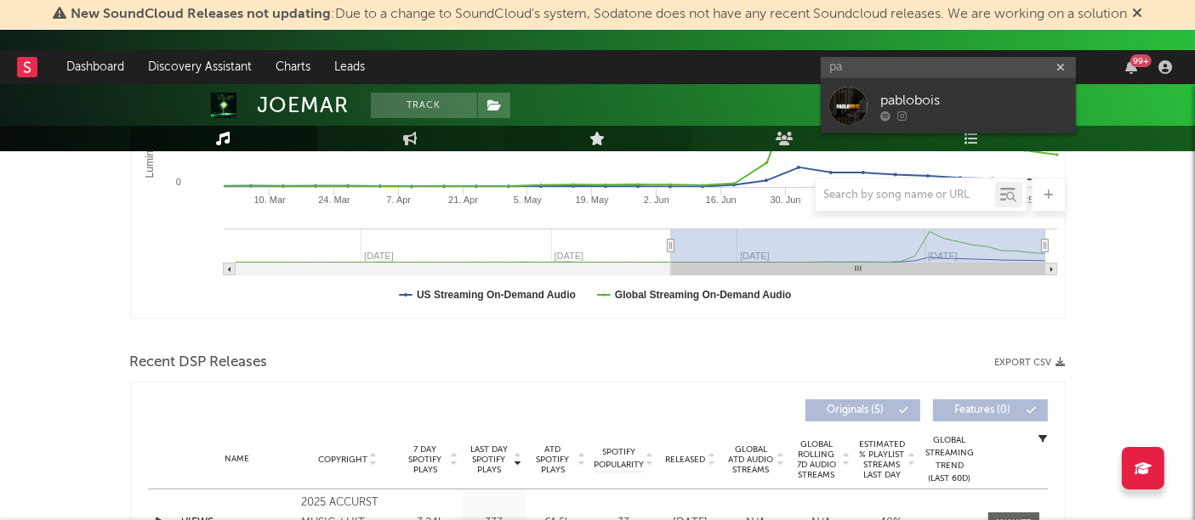
type input "p"
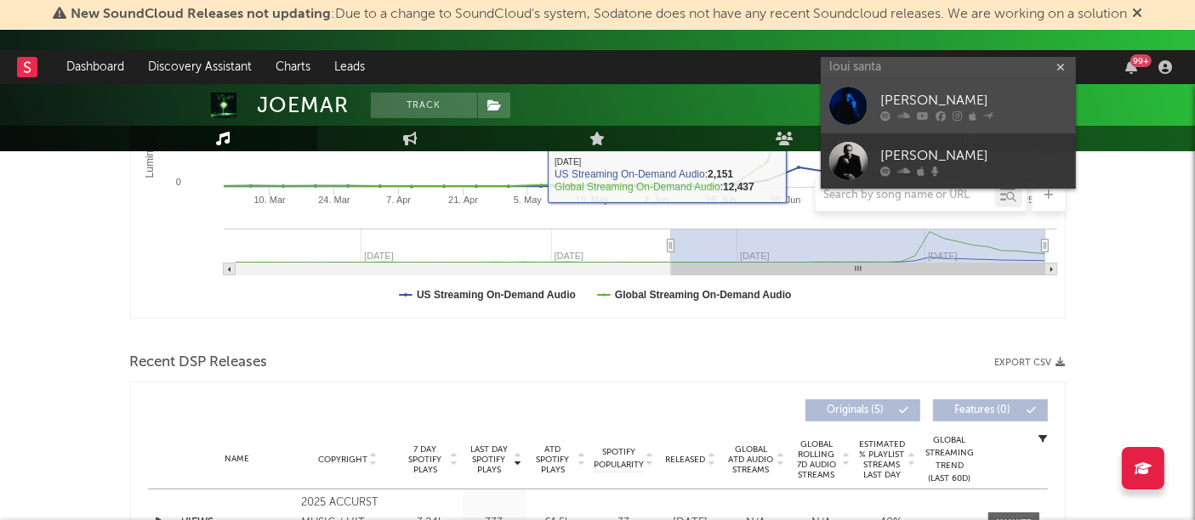
type input "loui santa"
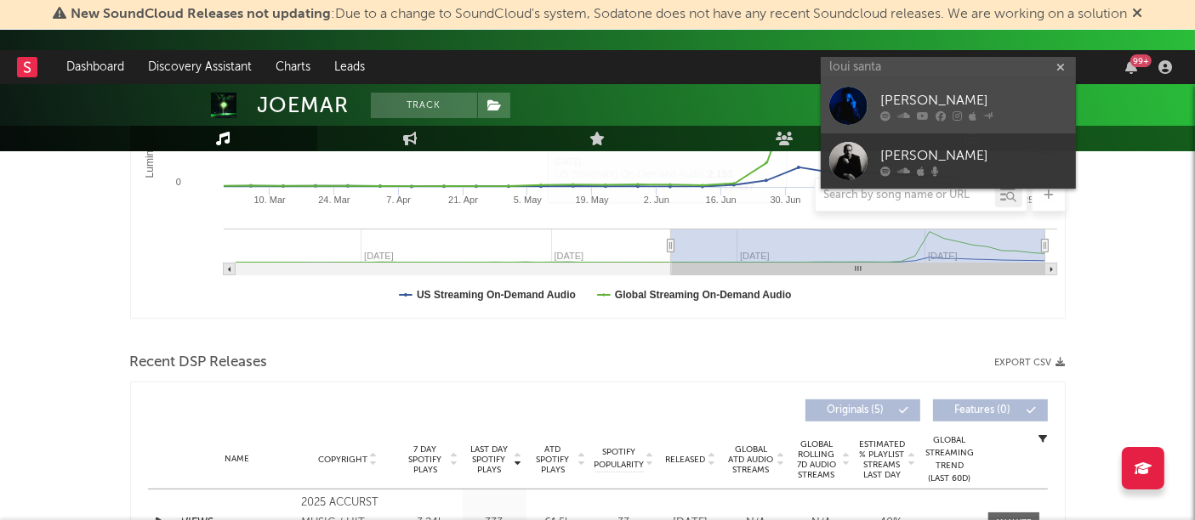
click at [835, 101] on div at bounding box center [848, 106] width 38 height 38
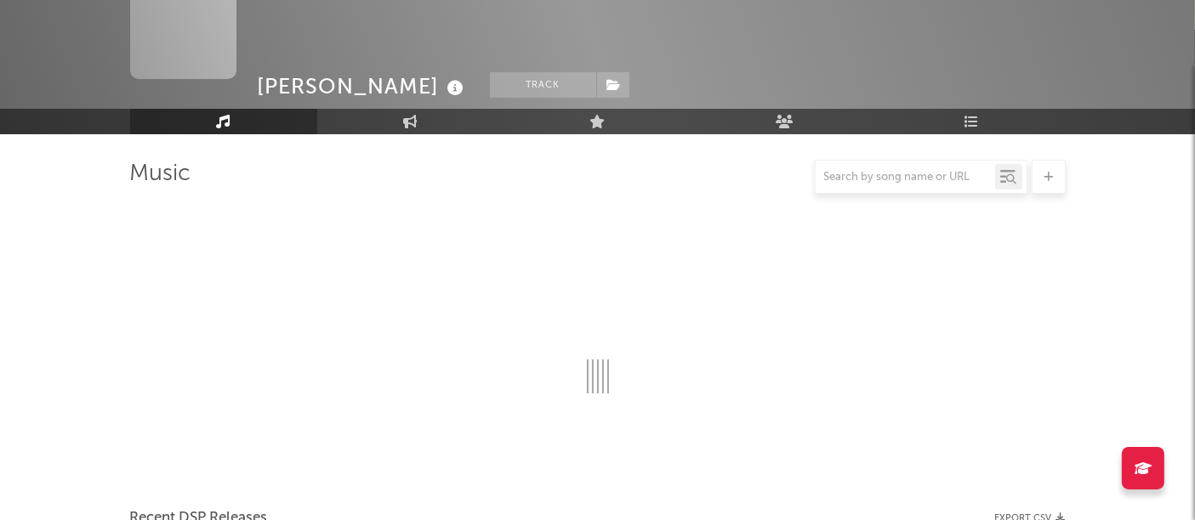
scroll to position [410, 0]
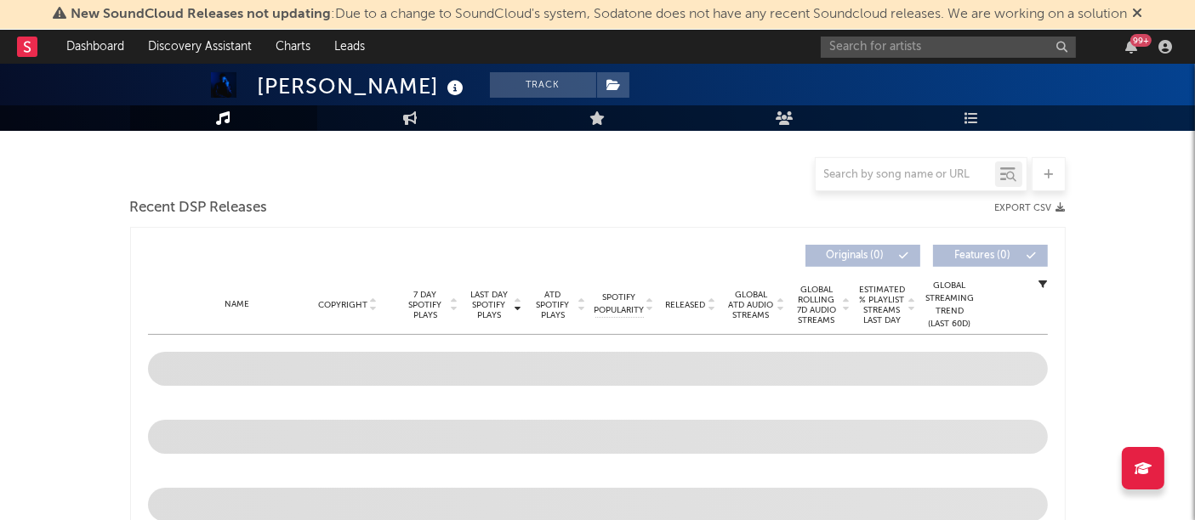
select select "6m"
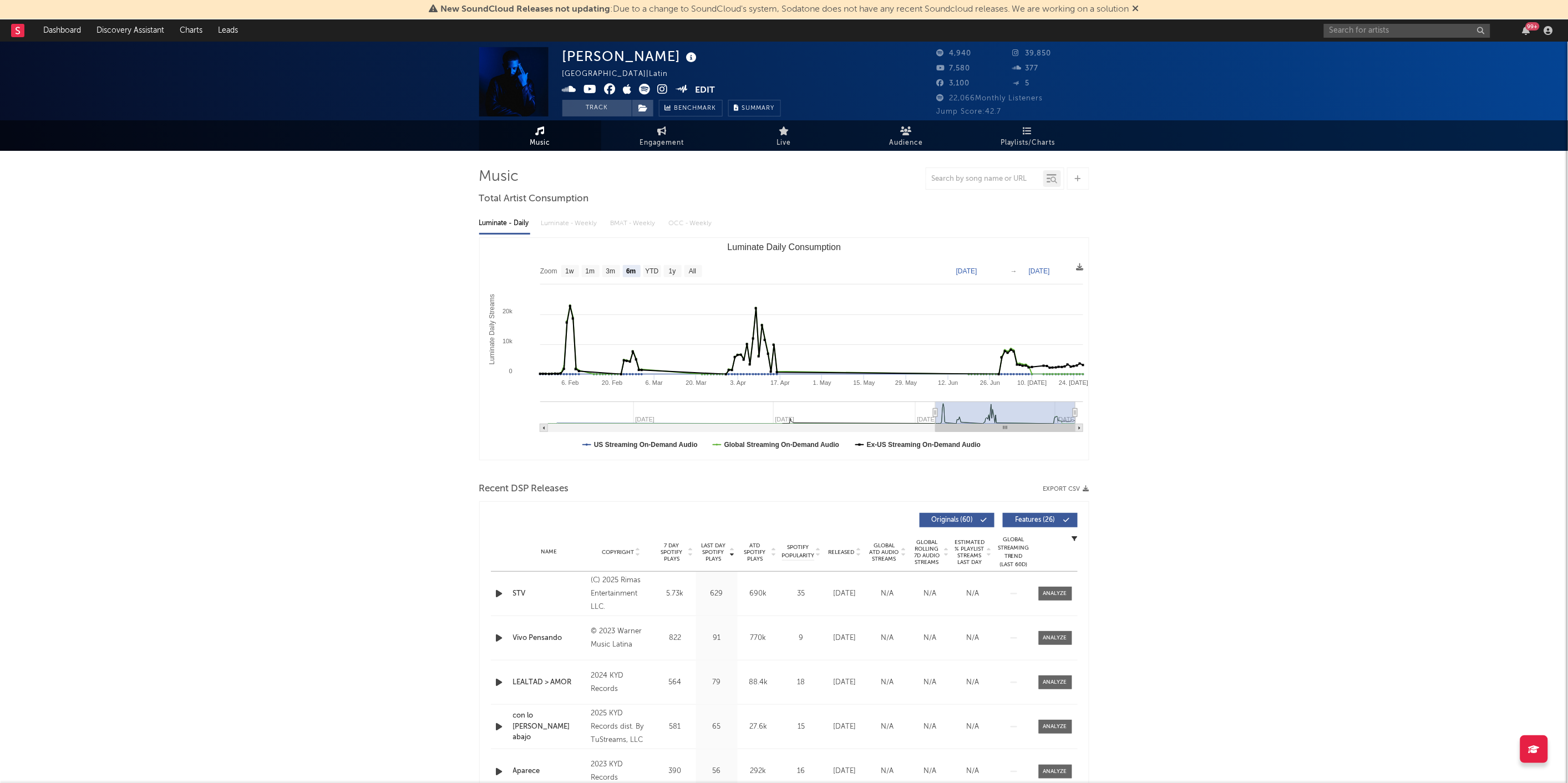
scroll to position [0, 0]
